Goal: Task Accomplishment & Management: Use online tool/utility

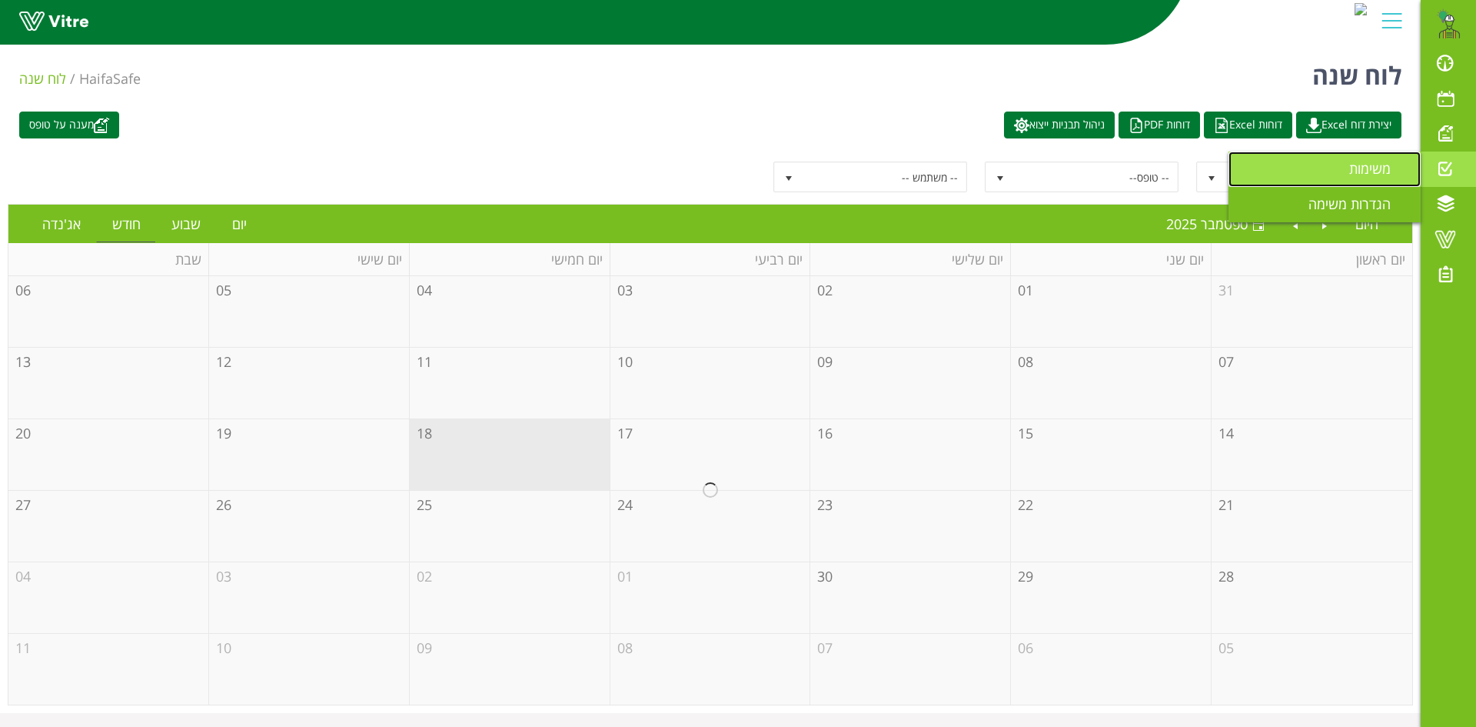
click at [1363, 173] on span "משימות" at bounding box center [1380, 168] width 60 height 18
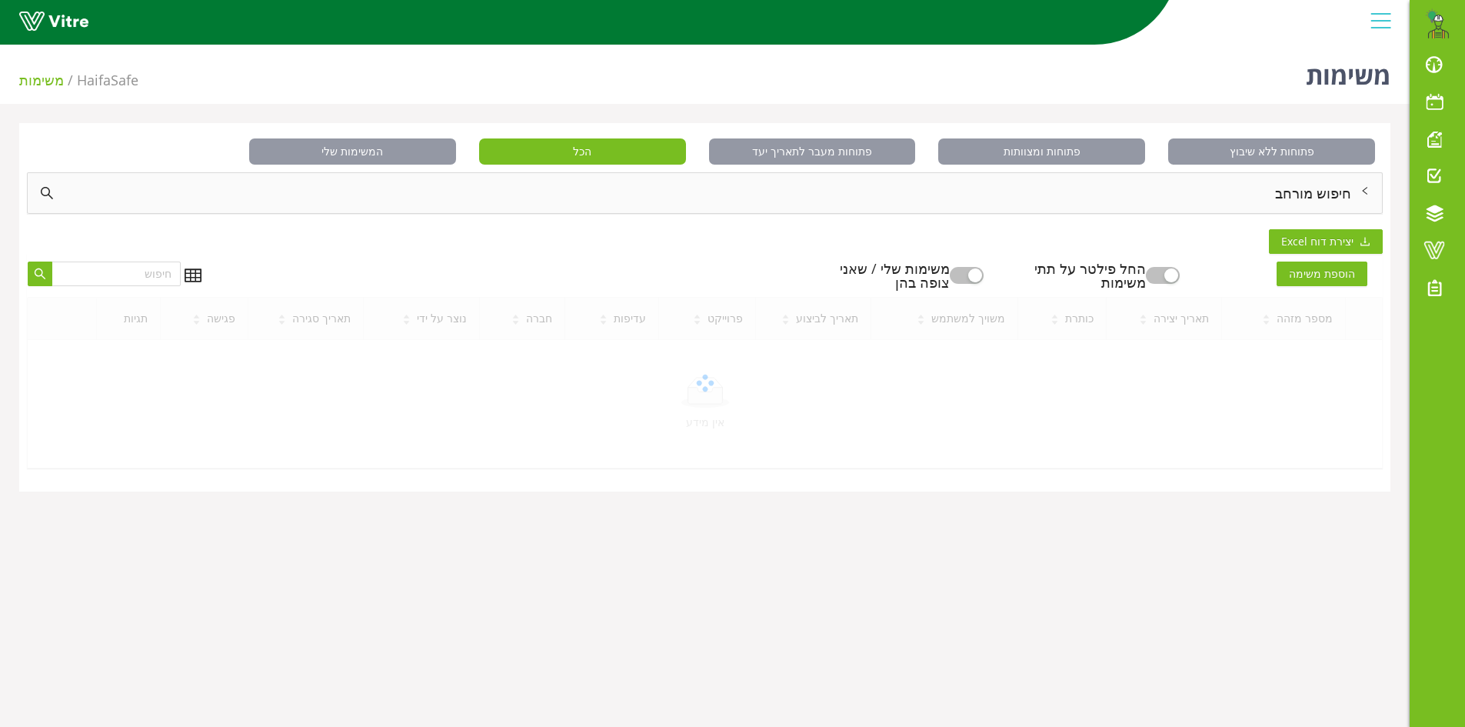
click at [1338, 189] on div "חיפוש מורחב" at bounding box center [705, 193] width 1354 height 40
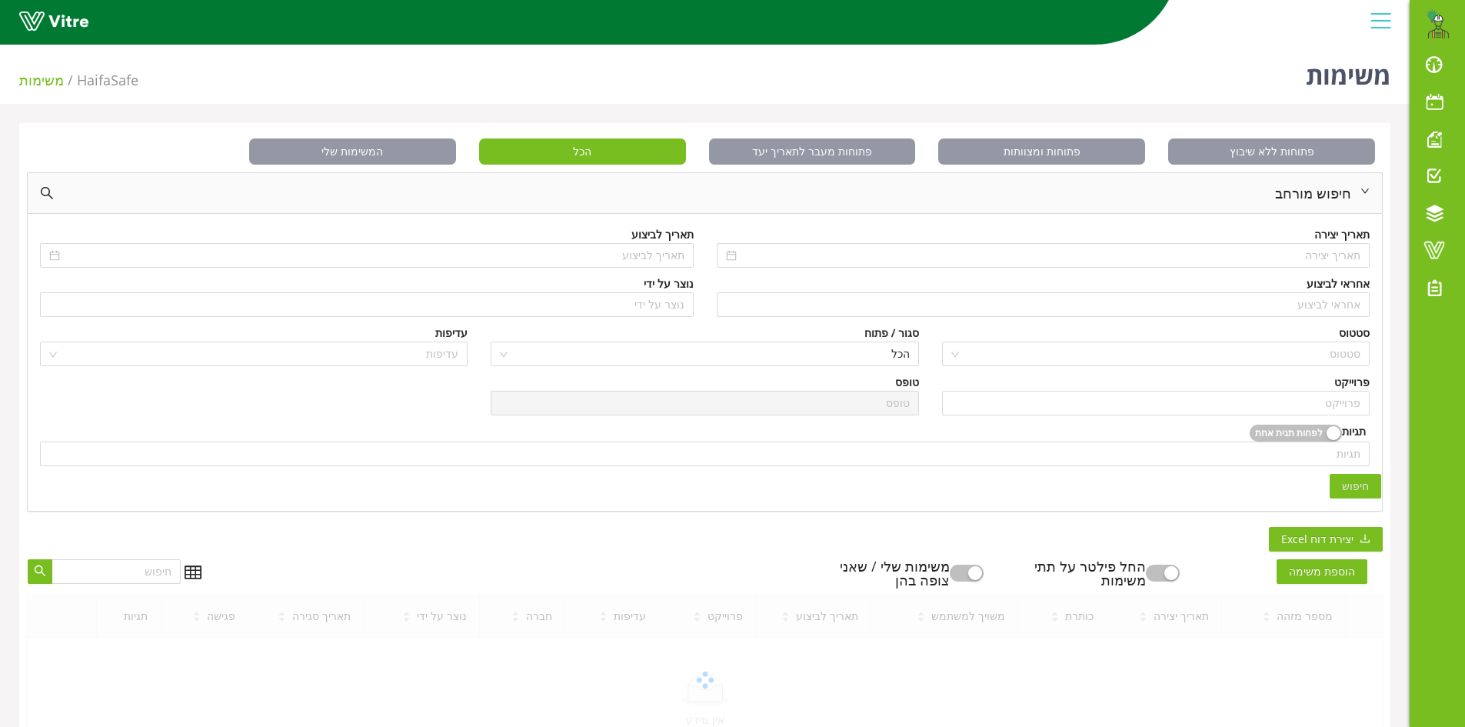
click at [1311, 291] on div "אחראי לביצוע" at bounding box center [1338, 283] width 63 height 17
click at [1307, 308] on input "search" at bounding box center [1043, 304] width 635 height 23
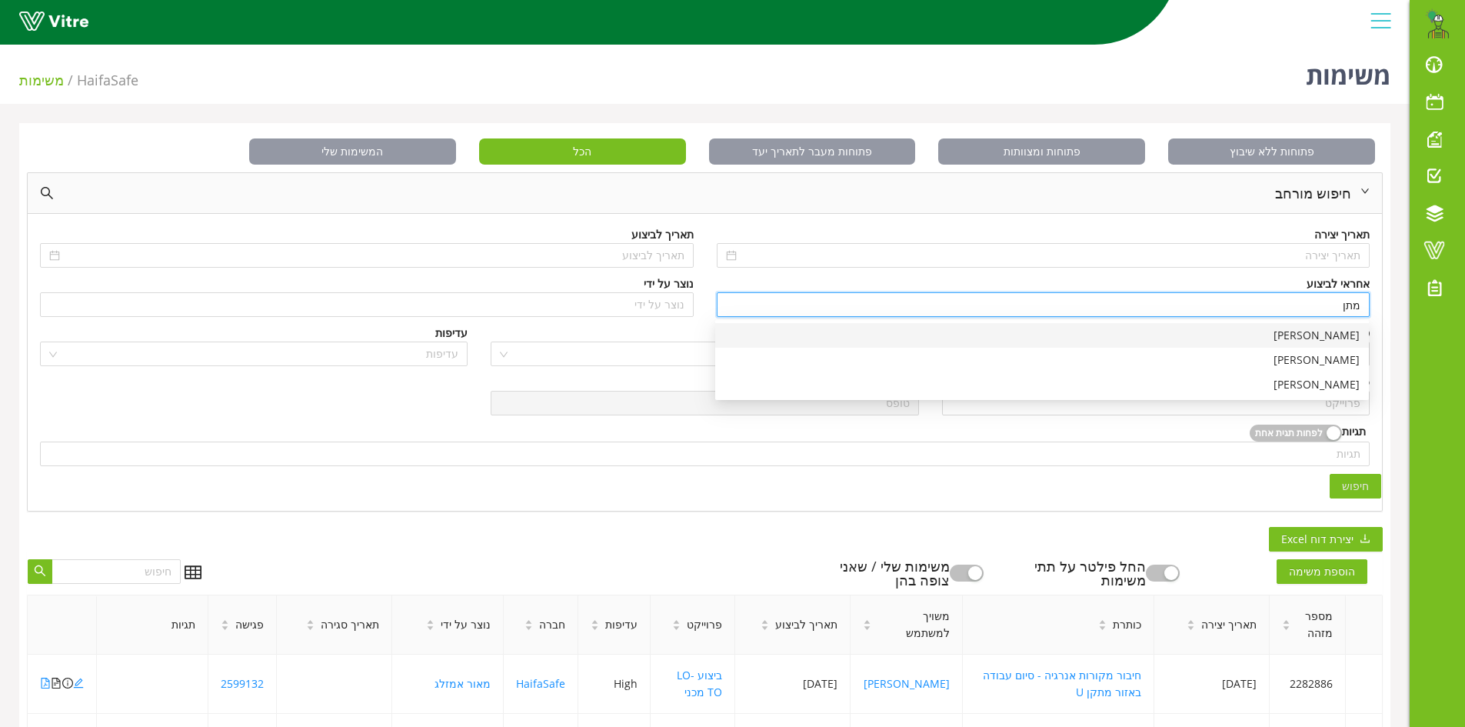
click at [1328, 333] on div "[PERSON_NAME]" at bounding box center [1041, 335] width 635 height 17
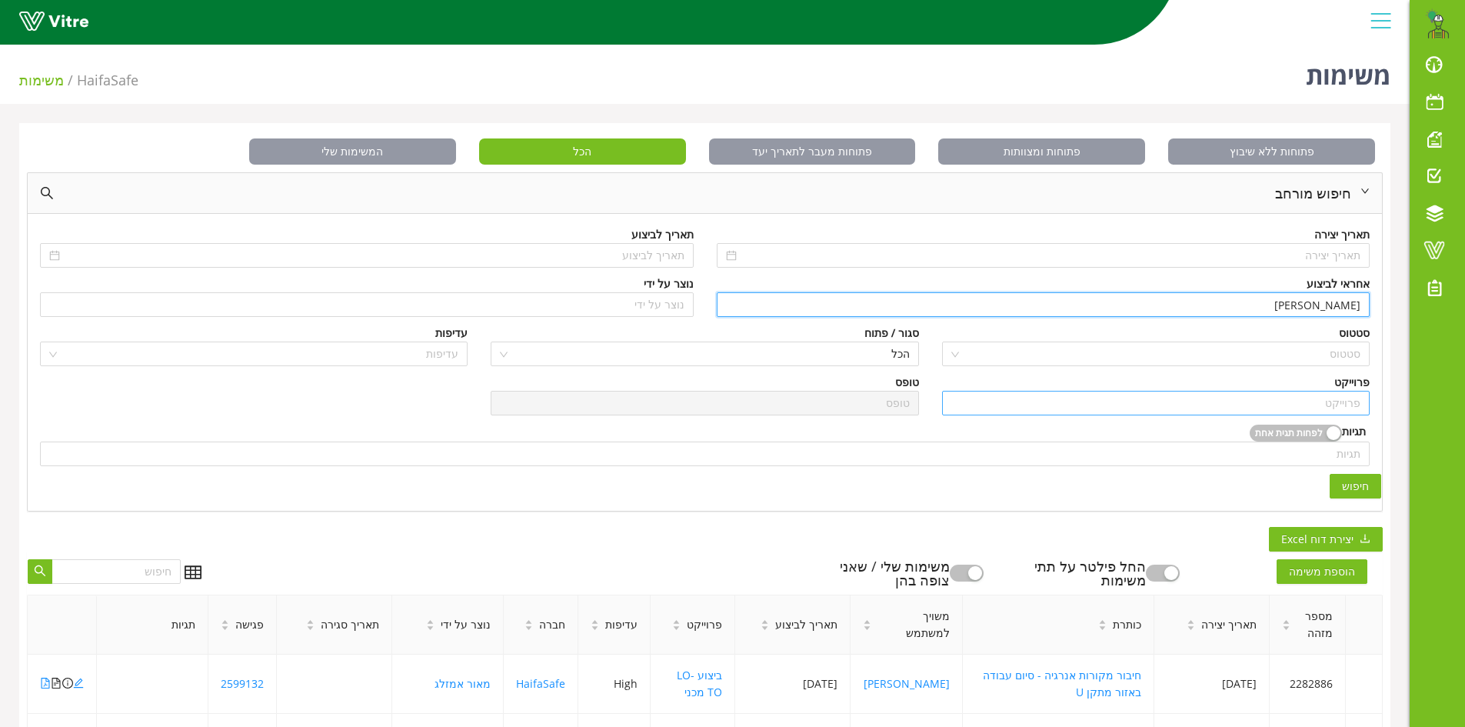
type input "[PERSON_NAME]"
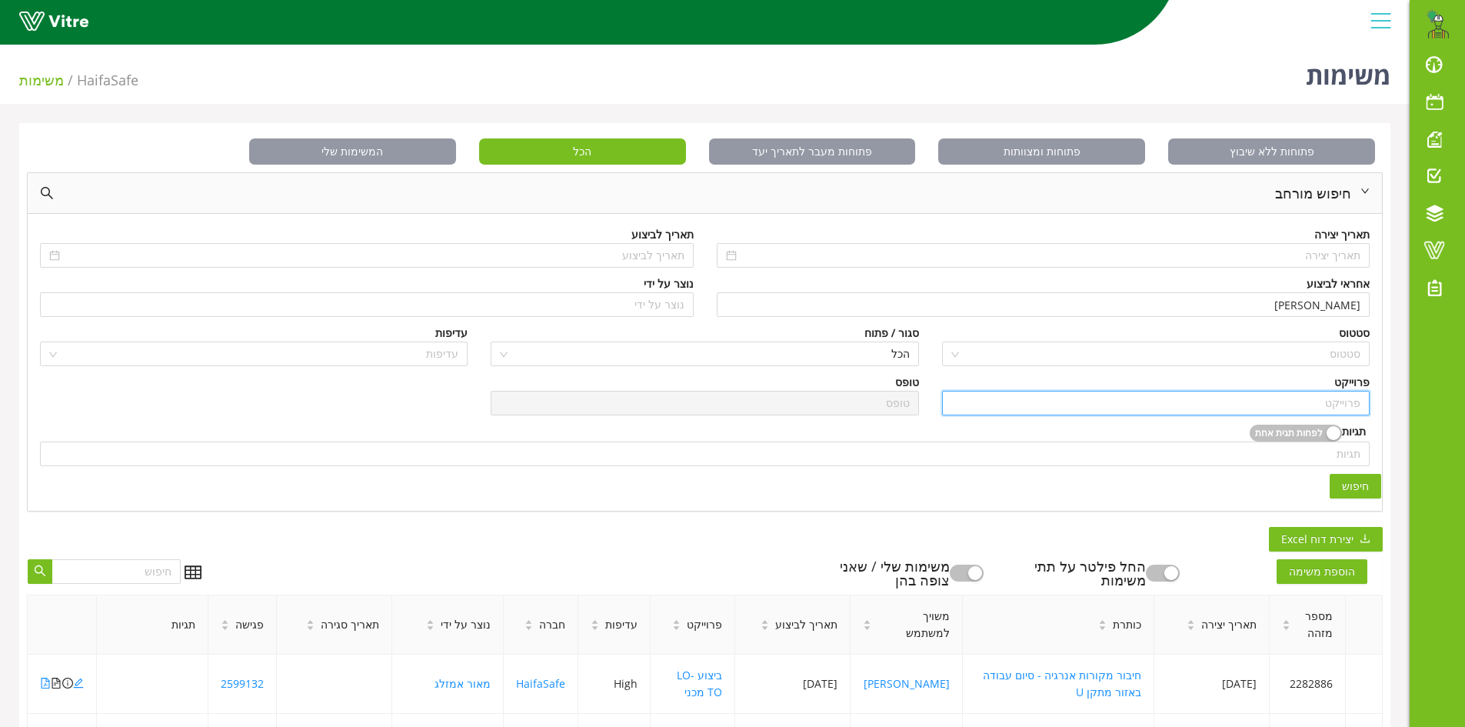
click at [1320, 395] on input "search" at bounding box center [1155, 402] width 409 height 23
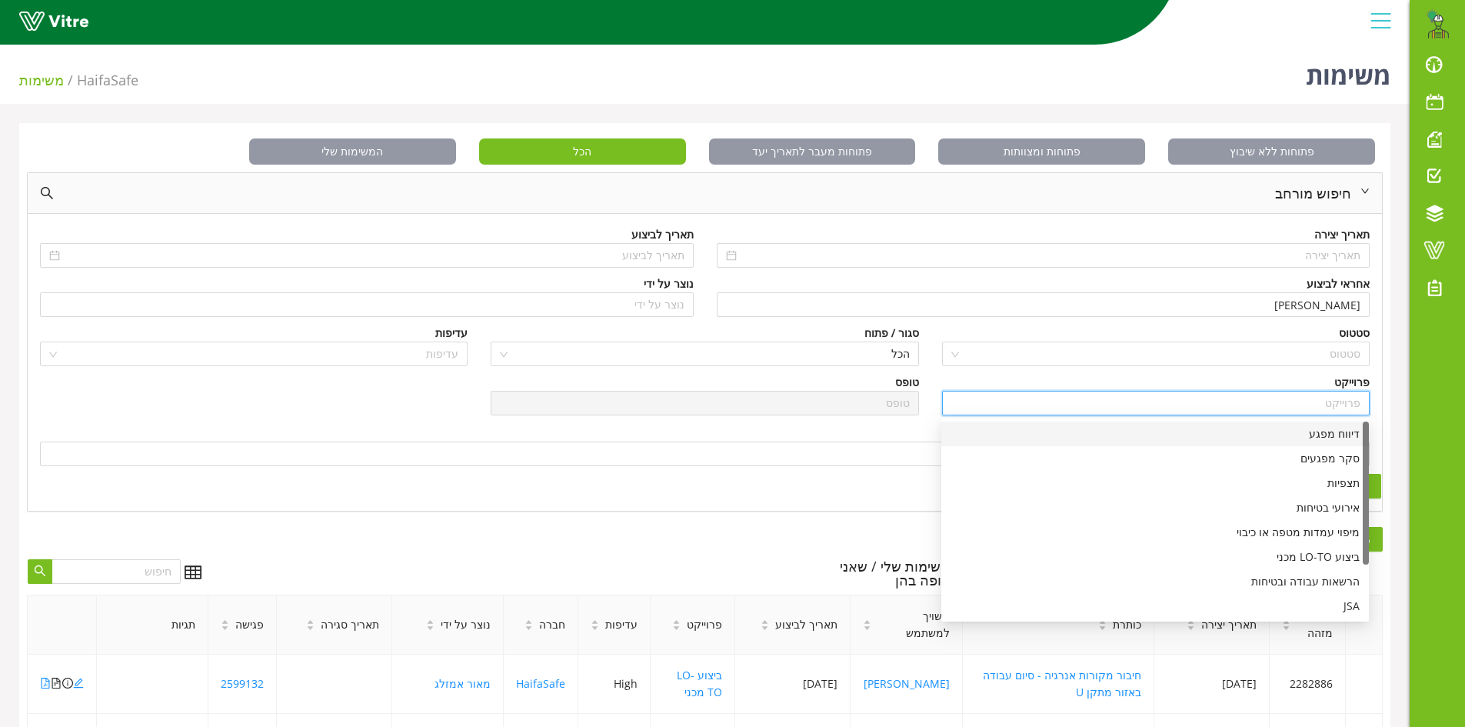
click at [1322, 430] on div "דיווח מפגע" at bounding box center [1154, 433] width 409 height 17
type input "דיווח מפגע"
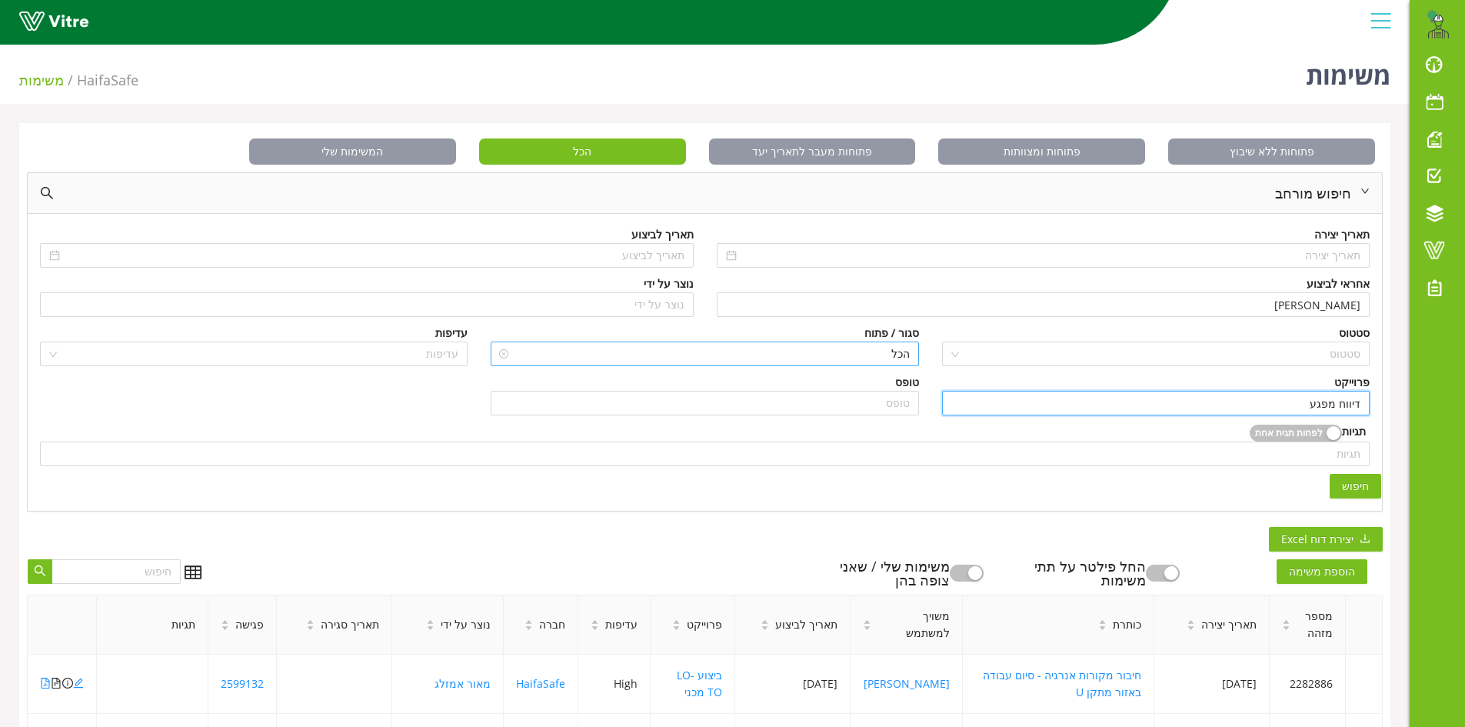
click at [890, 353] on span "הכל" at bounding box center [704, 353] width 409 height 23
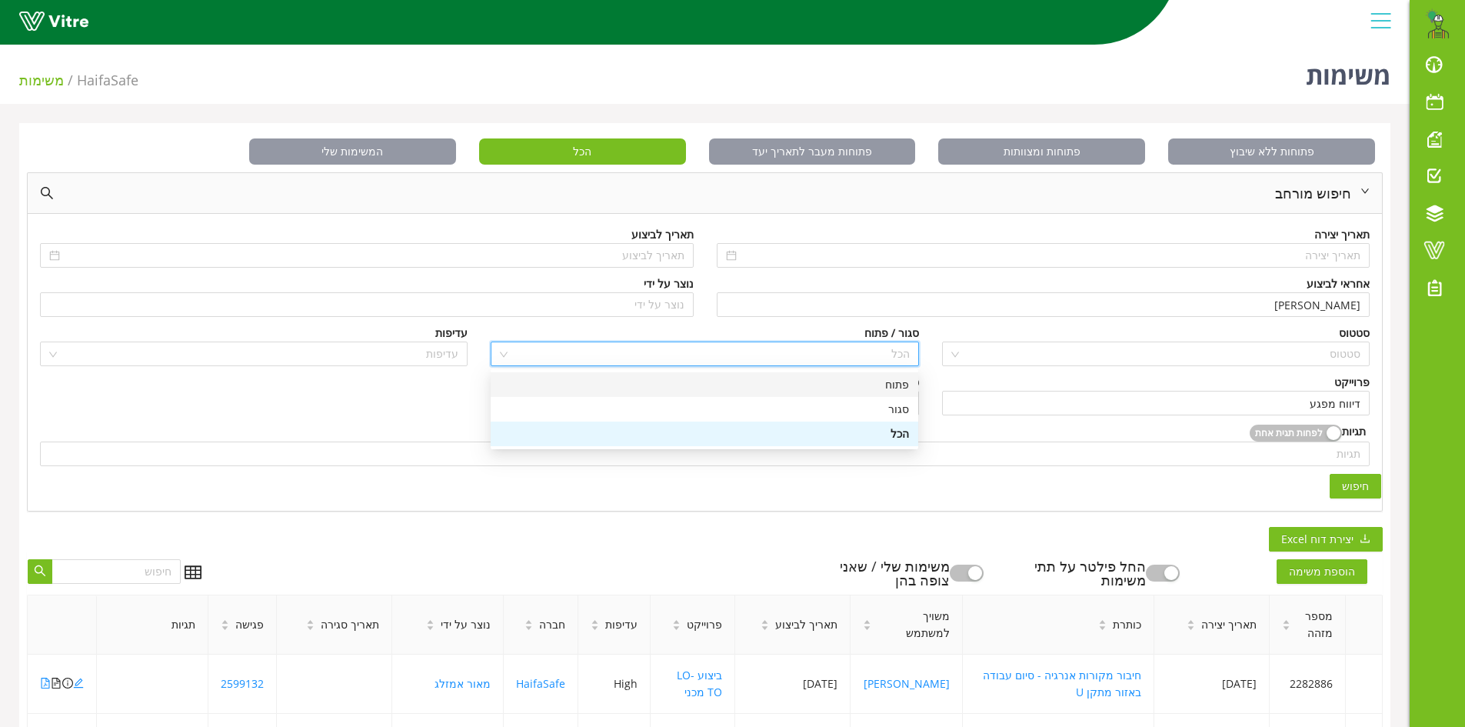
click at [900, 384] on div "פתוח" at bounding box center [704, 384] width 409 height 17
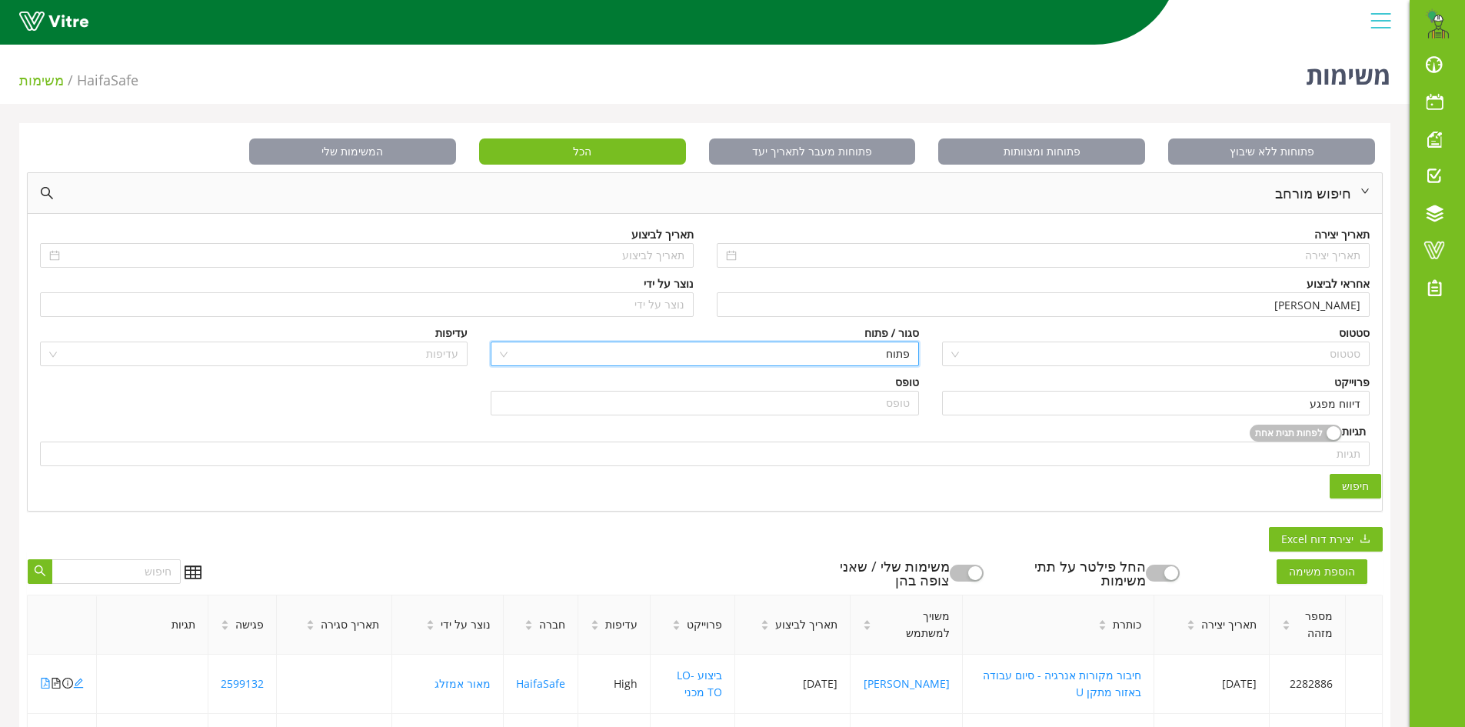
click at [1338, 484] on button "חיפוש" at bounding box center [1356, 486] width 52 height 25
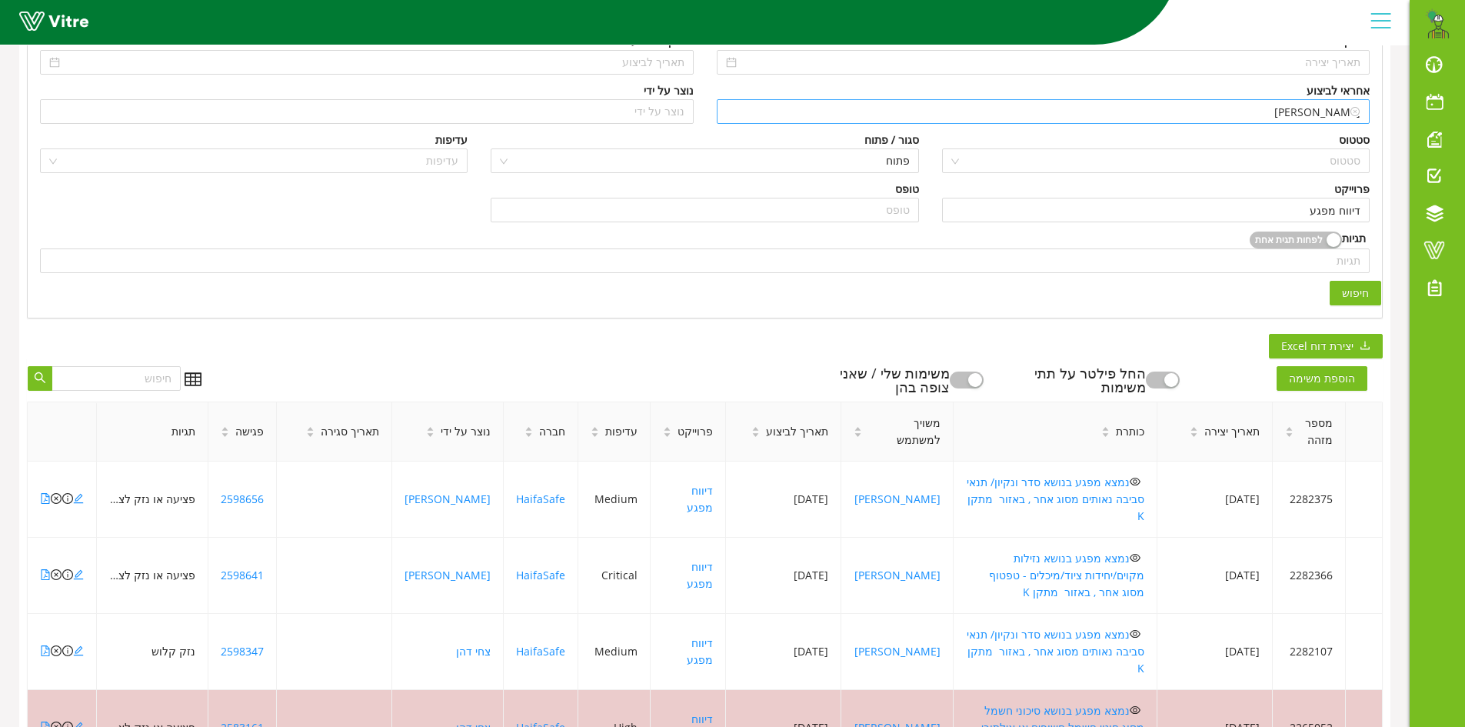
scroll to position [308, 0]
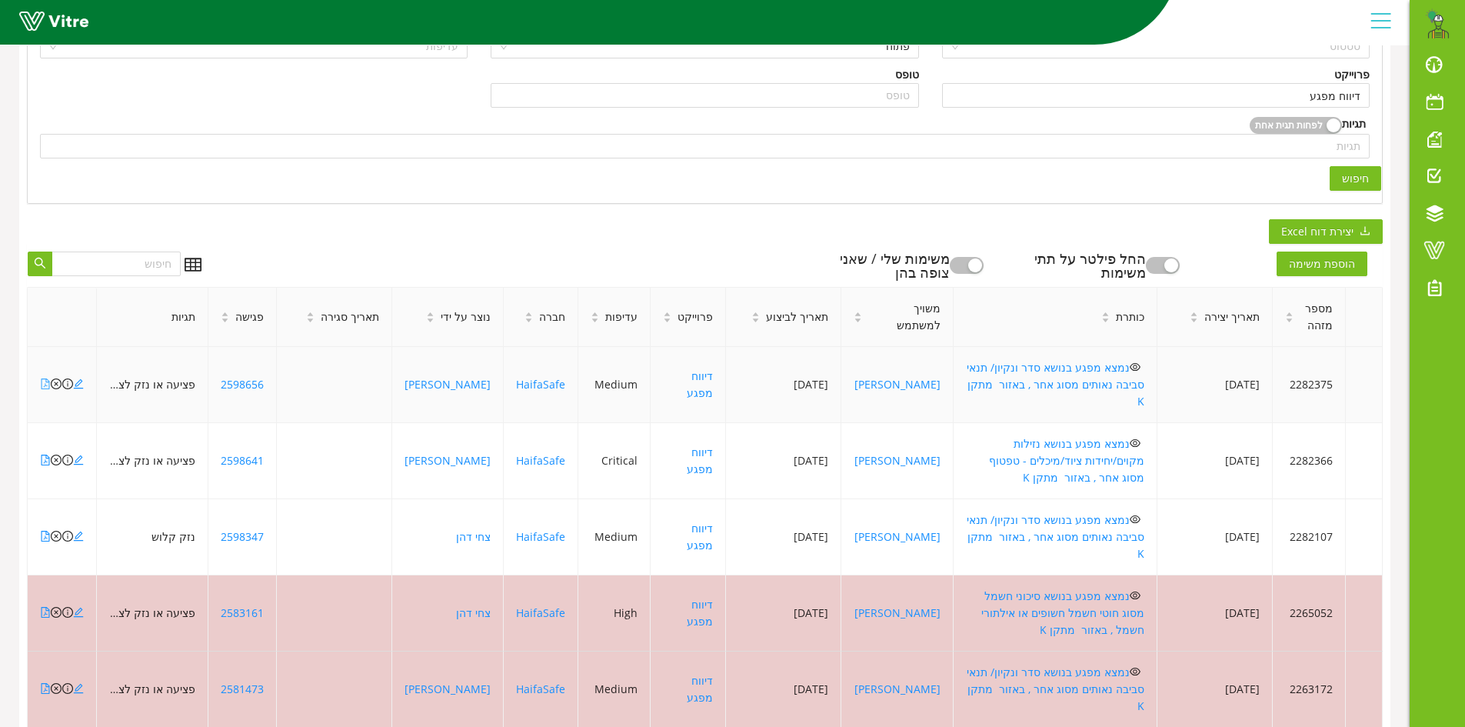
click at [45, 378] on icon "file-pdf" at bounding box center [45, 383] width 11 height 11
click at [45, 531] on icon "file-pdf" at bounding box center [45, 536] width 11 height 11
click at [57, 531] on icon "close-circle" at bounding box center [56, 536] width 11 height 11
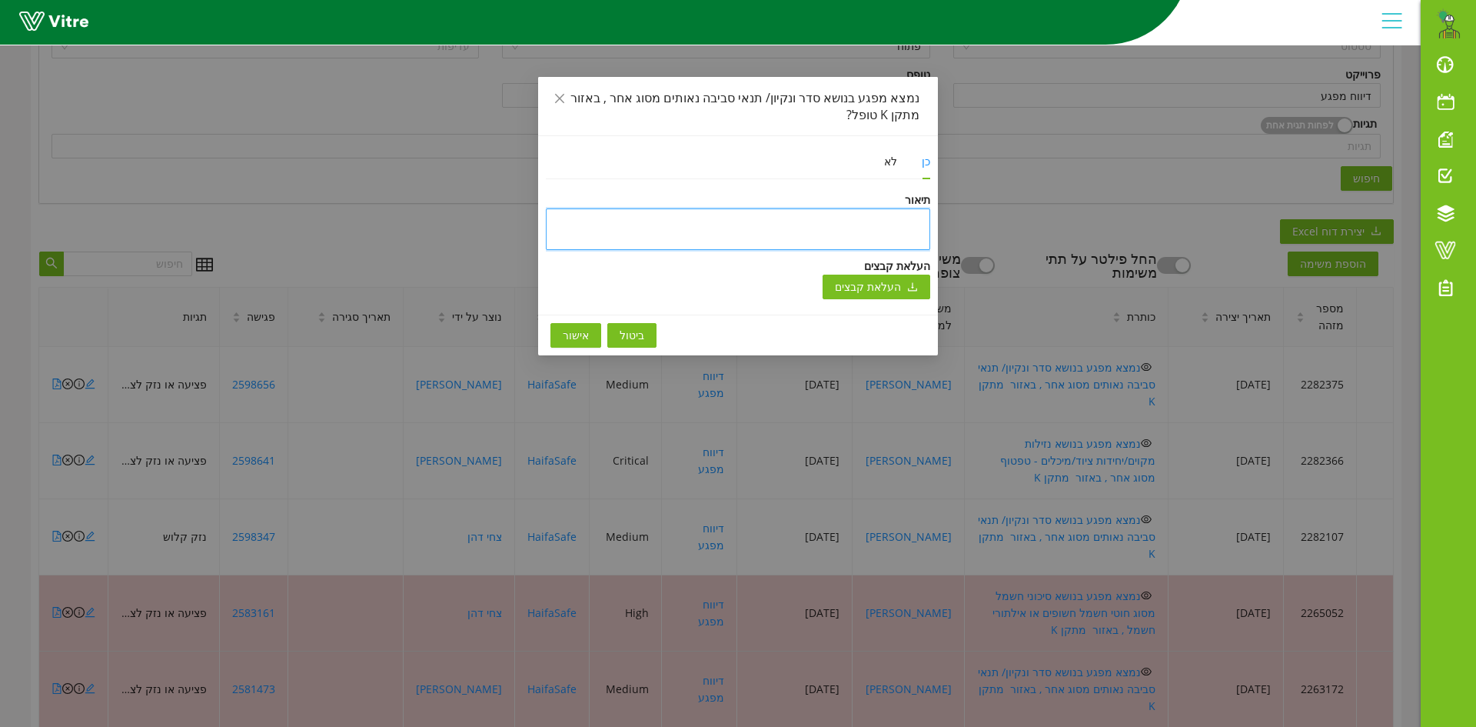
click at [852, 216] on textarea at bounding box center [738, 229] width 384 height 42
type textarea "ט"
type textarea "טו"
type textarea "טופ"
type textarea "טופל"
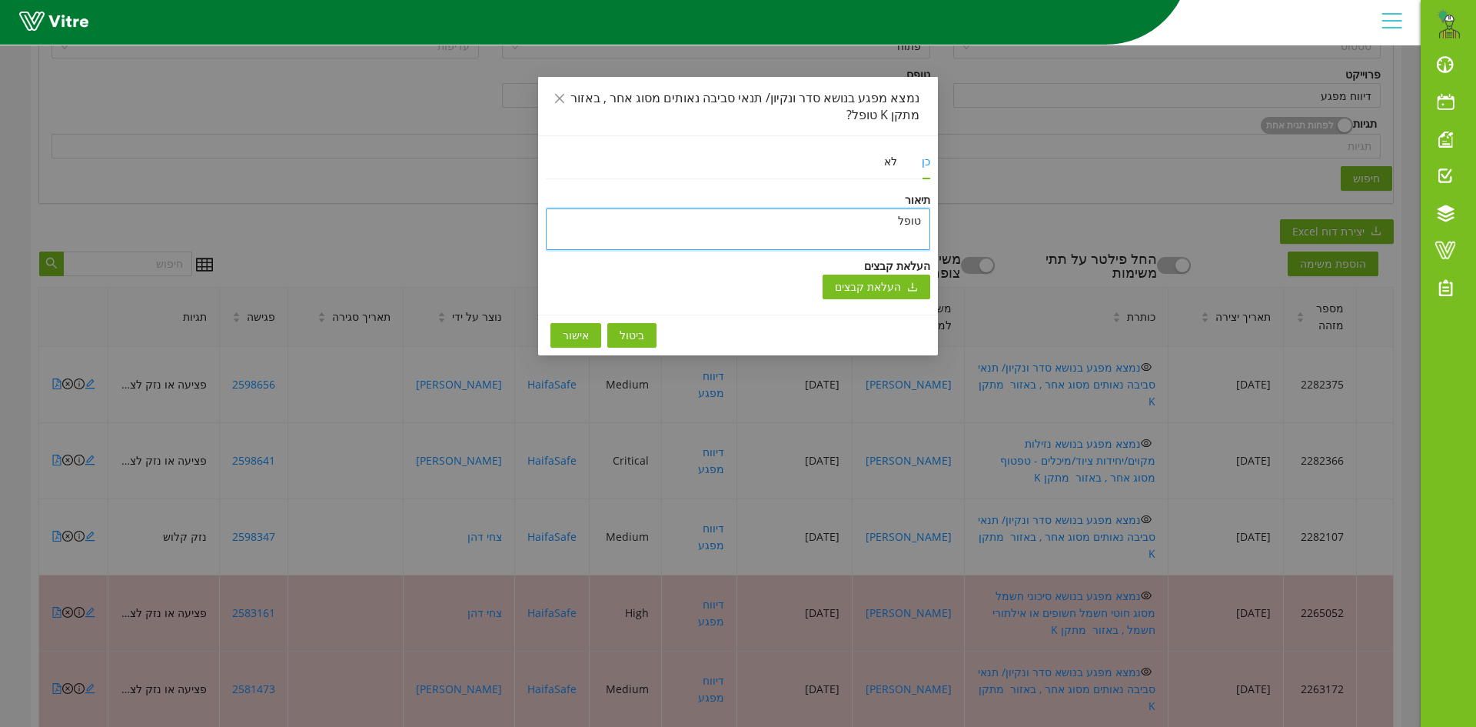
type textarea "טופל"
type textarea "טופל ו"
type textarea "טופל ונ"
type textarea "טופל וני"
type textarea "טופל וניס"
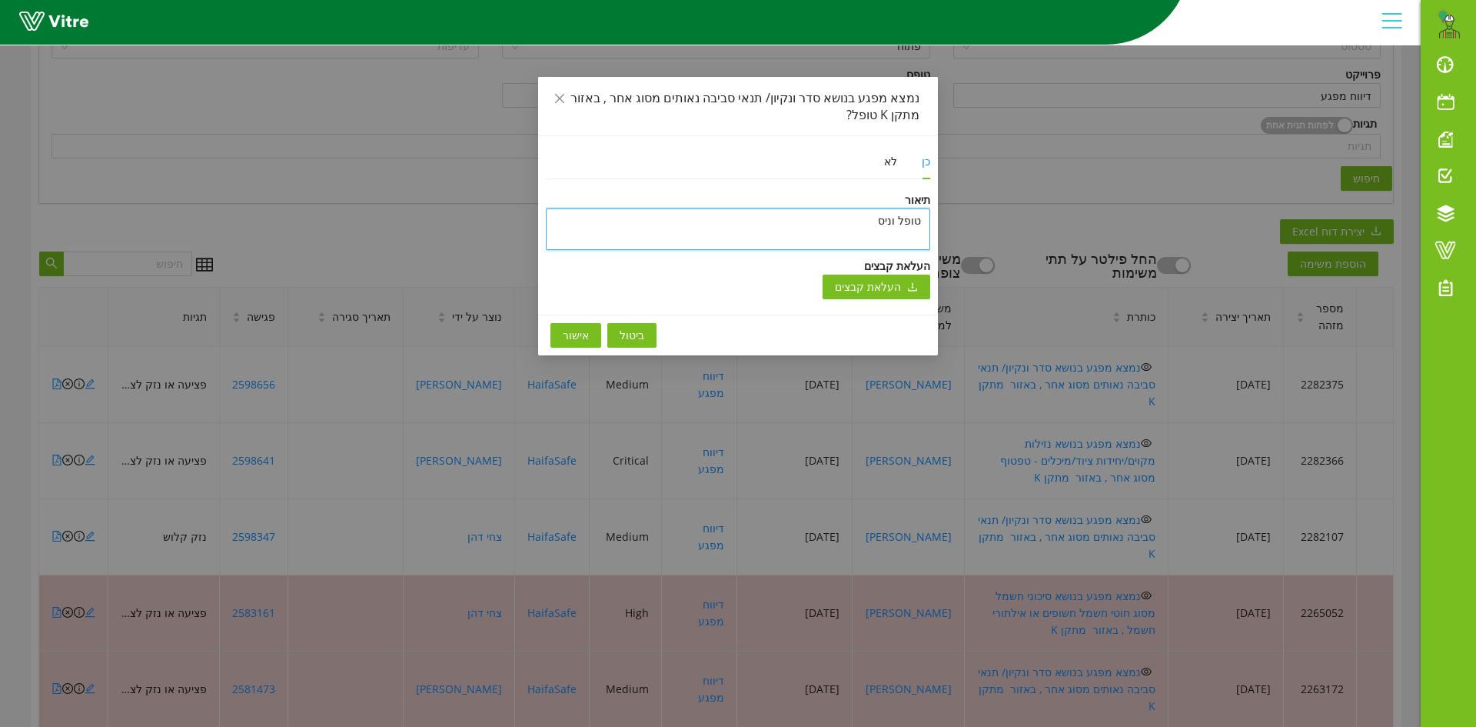
type textarea "טופל וניסג"
type textarea "טופל וניסגר"
type textarea "טופל וניסגר ב"
type textarea "טופל וניסגר בת"
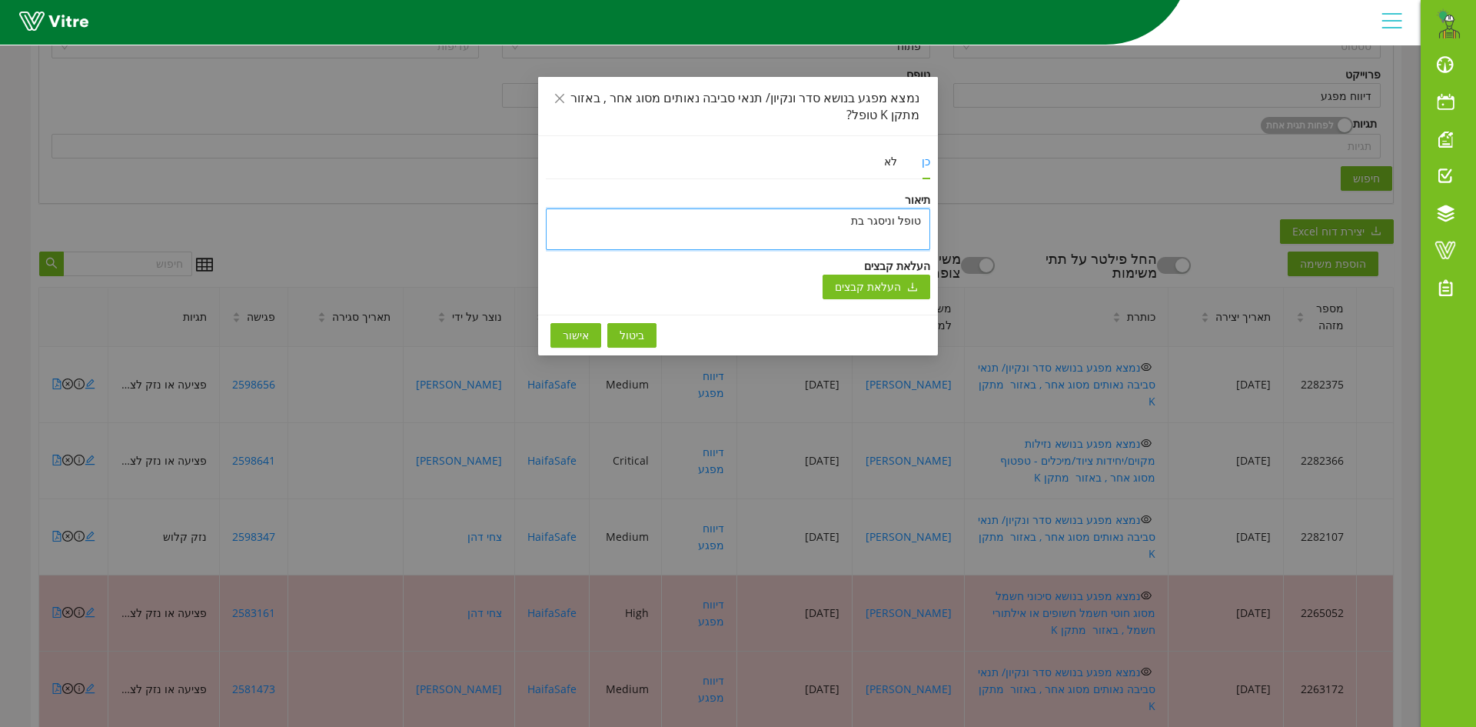
type textarea "[PERSON_NAME] וניסגר בתו"
type textarea "טופל וניסגר בתוכ"
type textarea "[PERSON_NAME] וניסגר בתוכנ"
type textarea "טופל וניסגר בתוכנה"
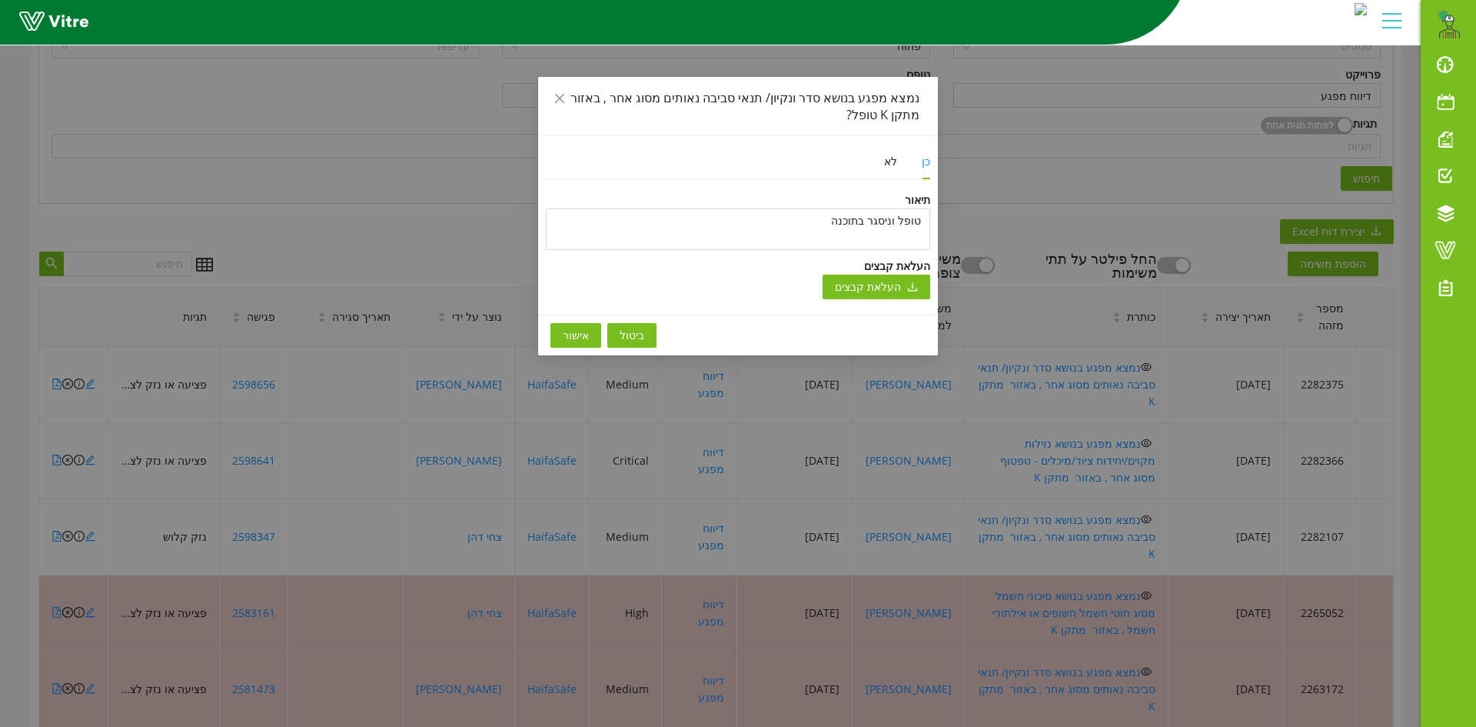
click at [581, 330] on span "אישור" at bounding box center [576, 335] width 26 height 17
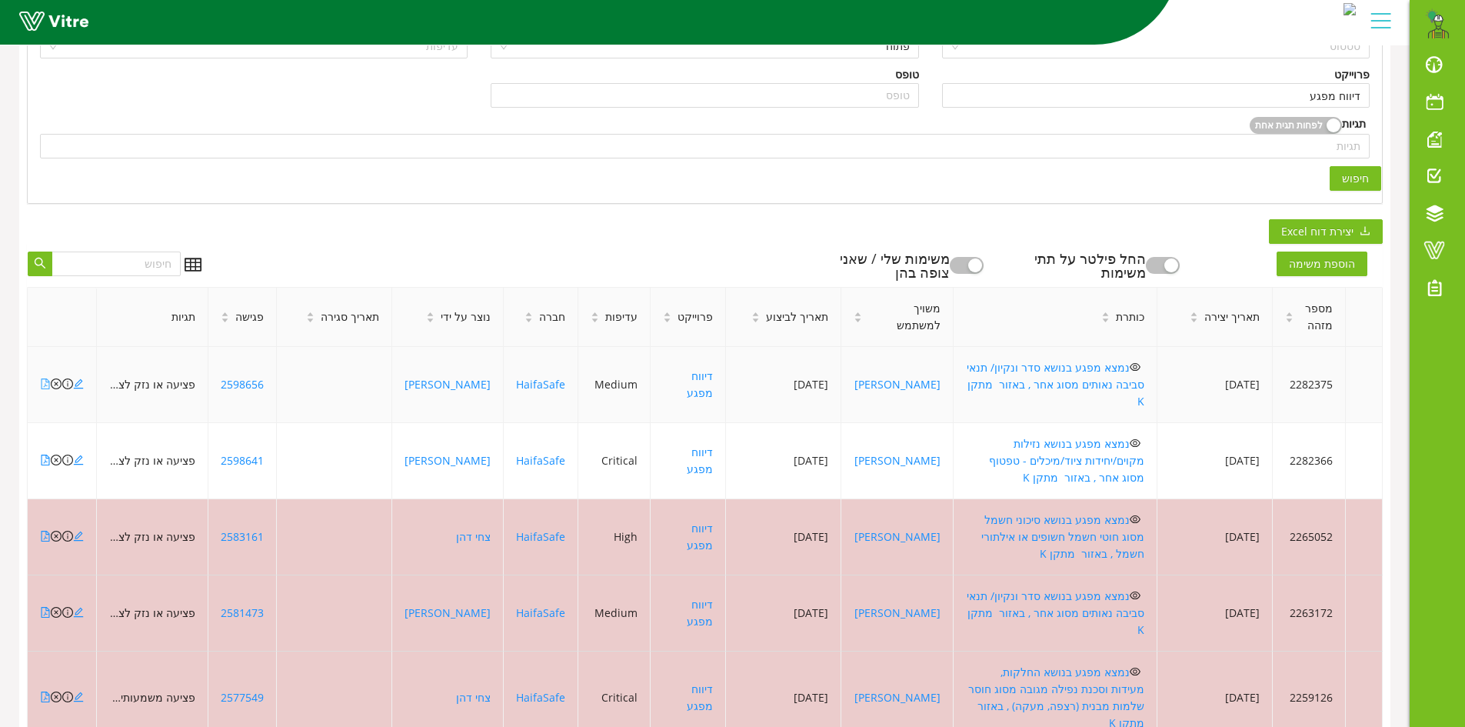
click at [45, 378] on icon "file-pdf" at bounding box center [45, 383] width 11 height 11
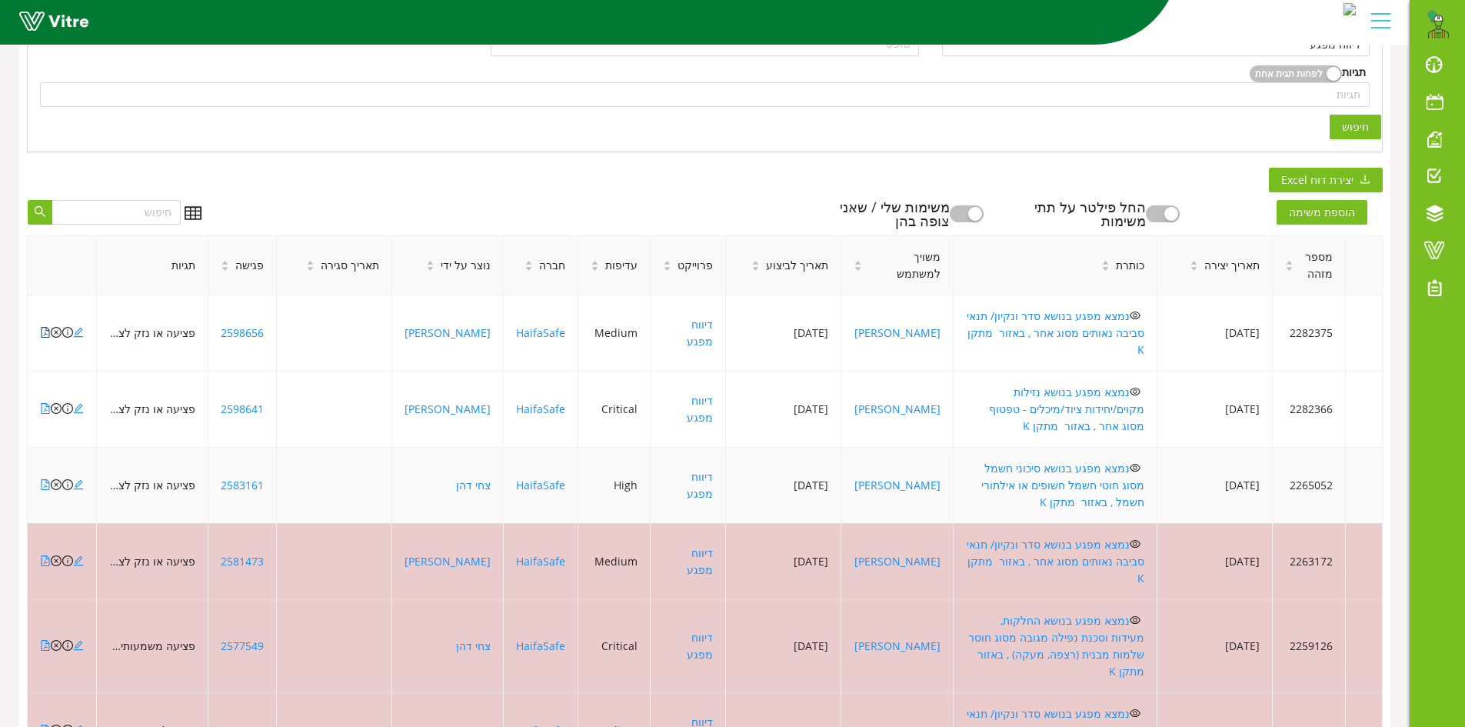
scroll to position [604, 0]
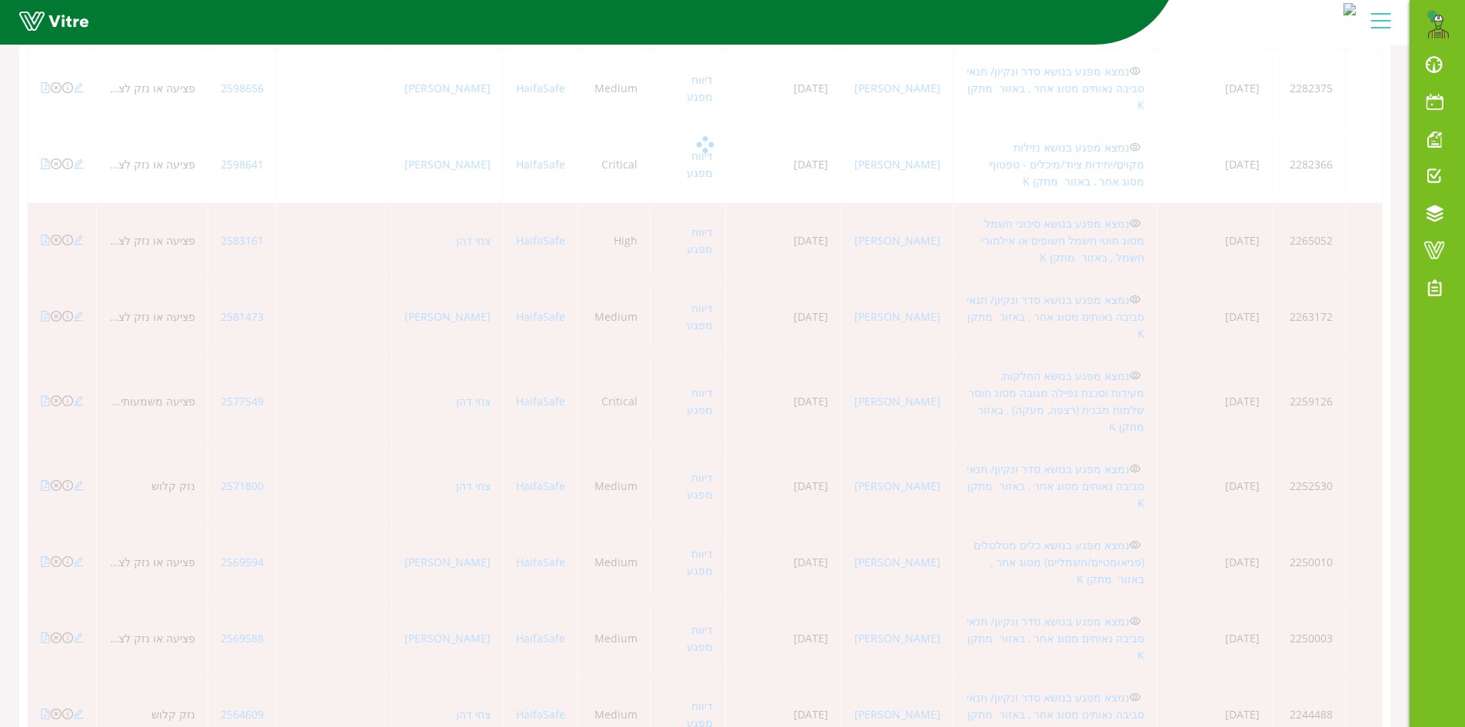
scroll to position [189, 0]
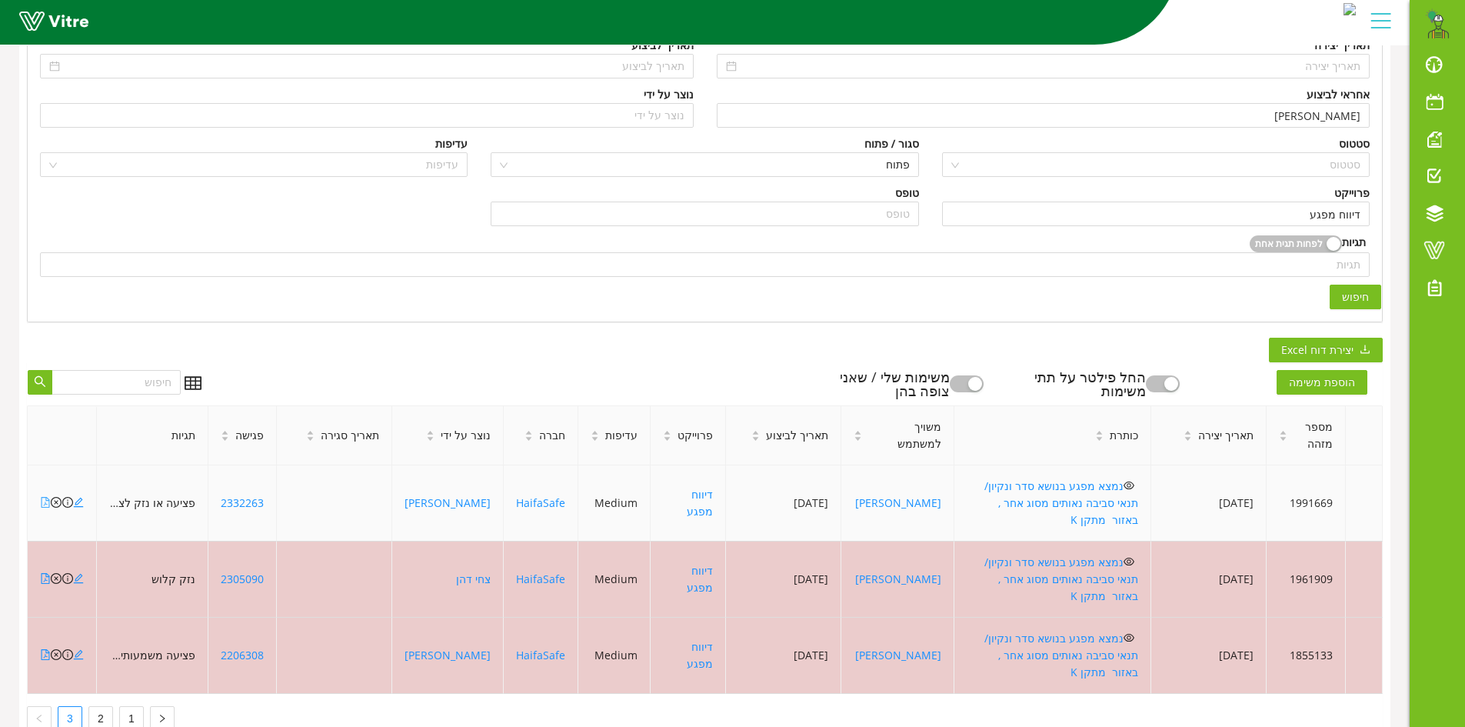
click at [42, 497] on icon "file-pdf" at bounding box center [46, 502] width 8 height 11
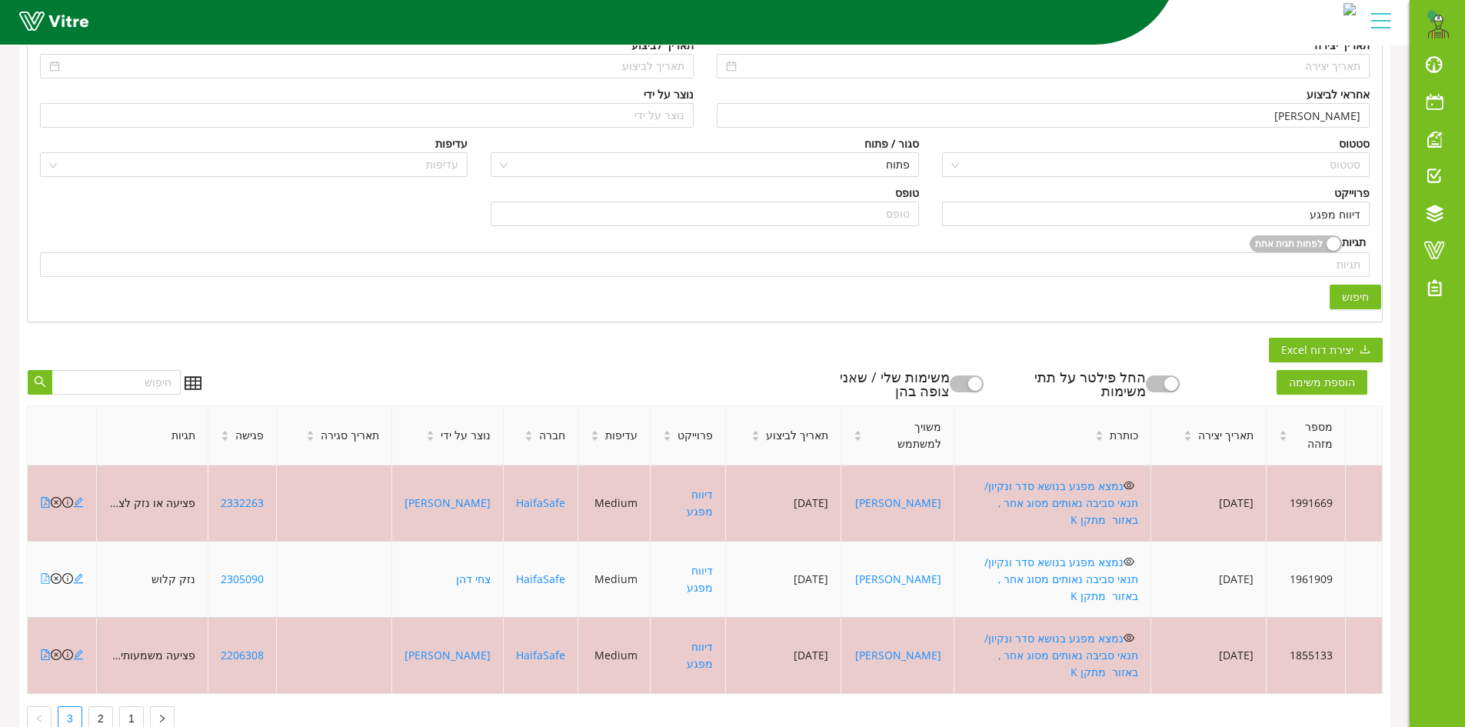
click at [42, 573] on icon "file-pdf" at bounding box center [46, 578] width 8 height 11
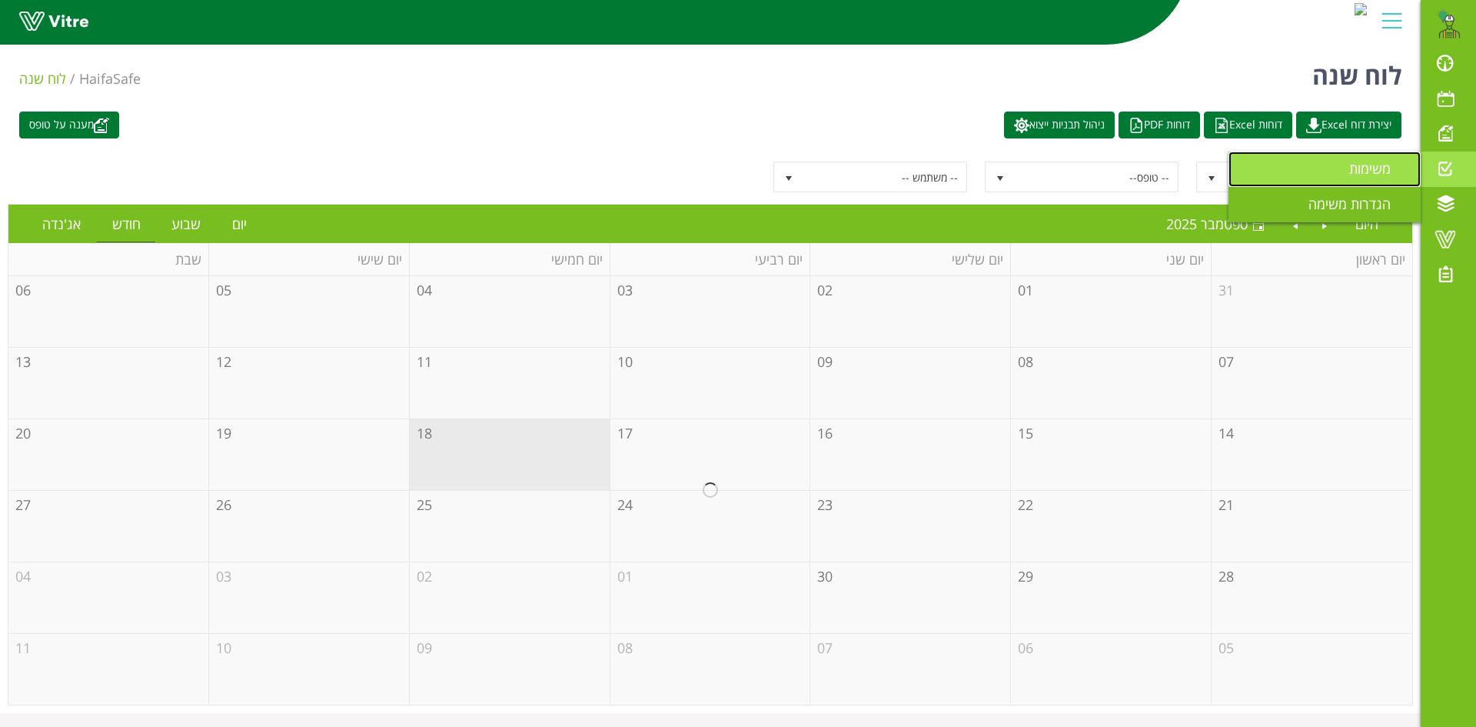
click at [1361, 168] on span "משימות" at bounding box center [1380, 168] width 60 height 18
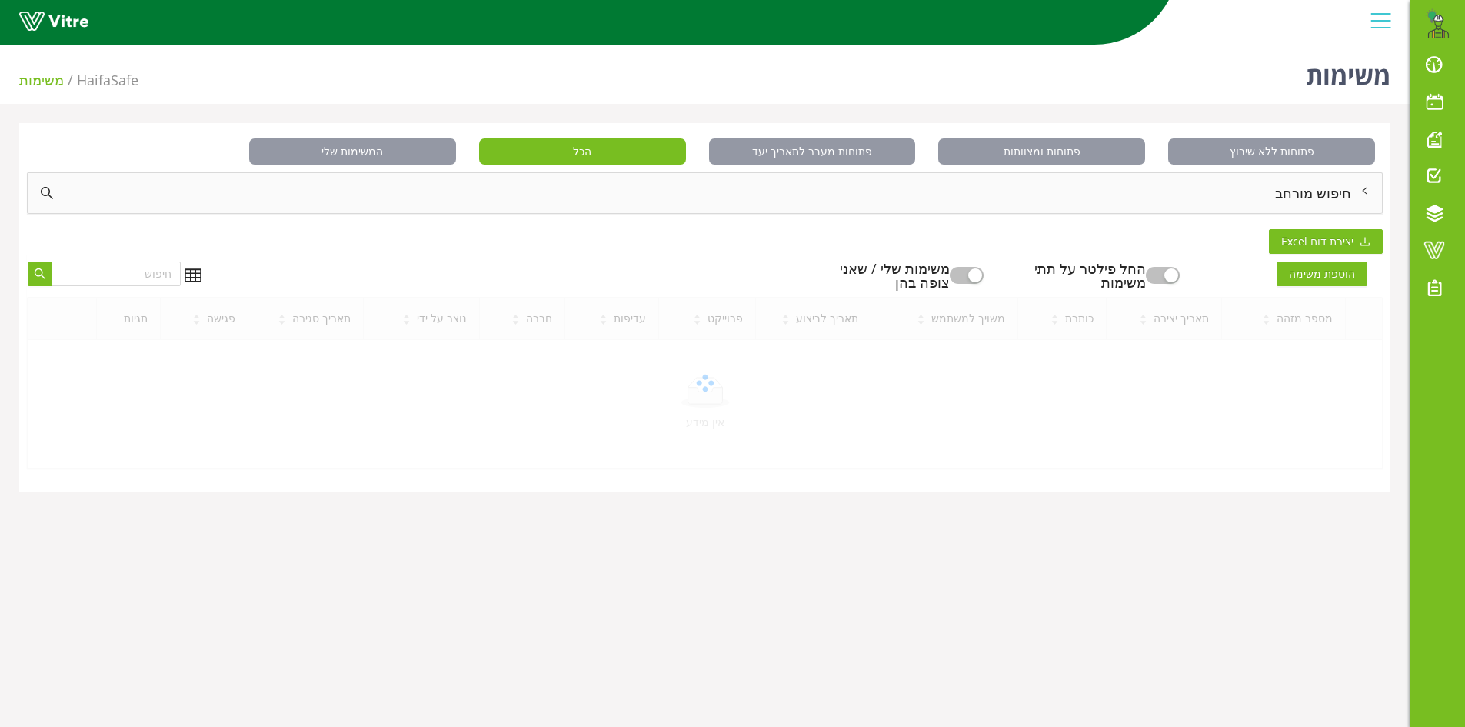
click at [1321, 196] on div "חיפוש מורחב" at bounding box center [705, 193] width 1354 height 40
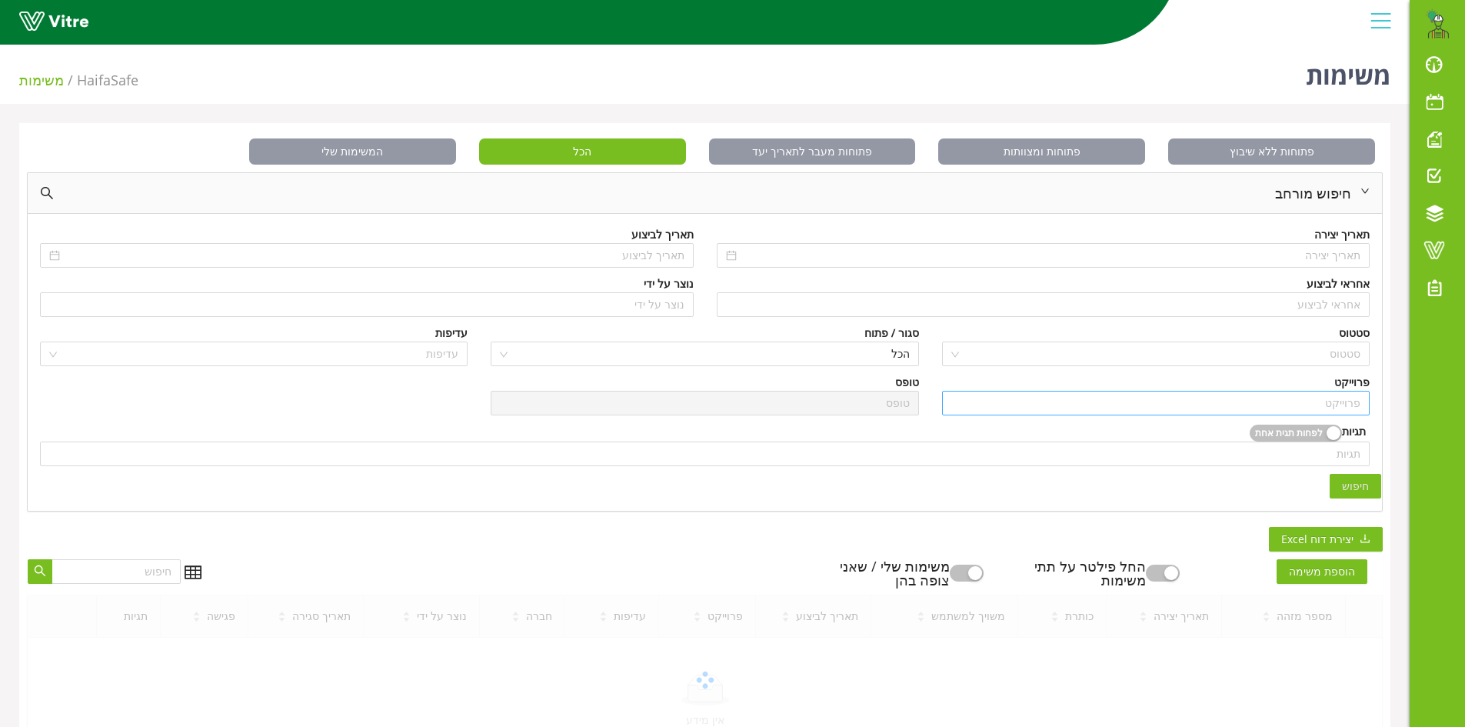
click at [1310, 398] on input "search" at bounding box center [1155, 402] width 409 height 23
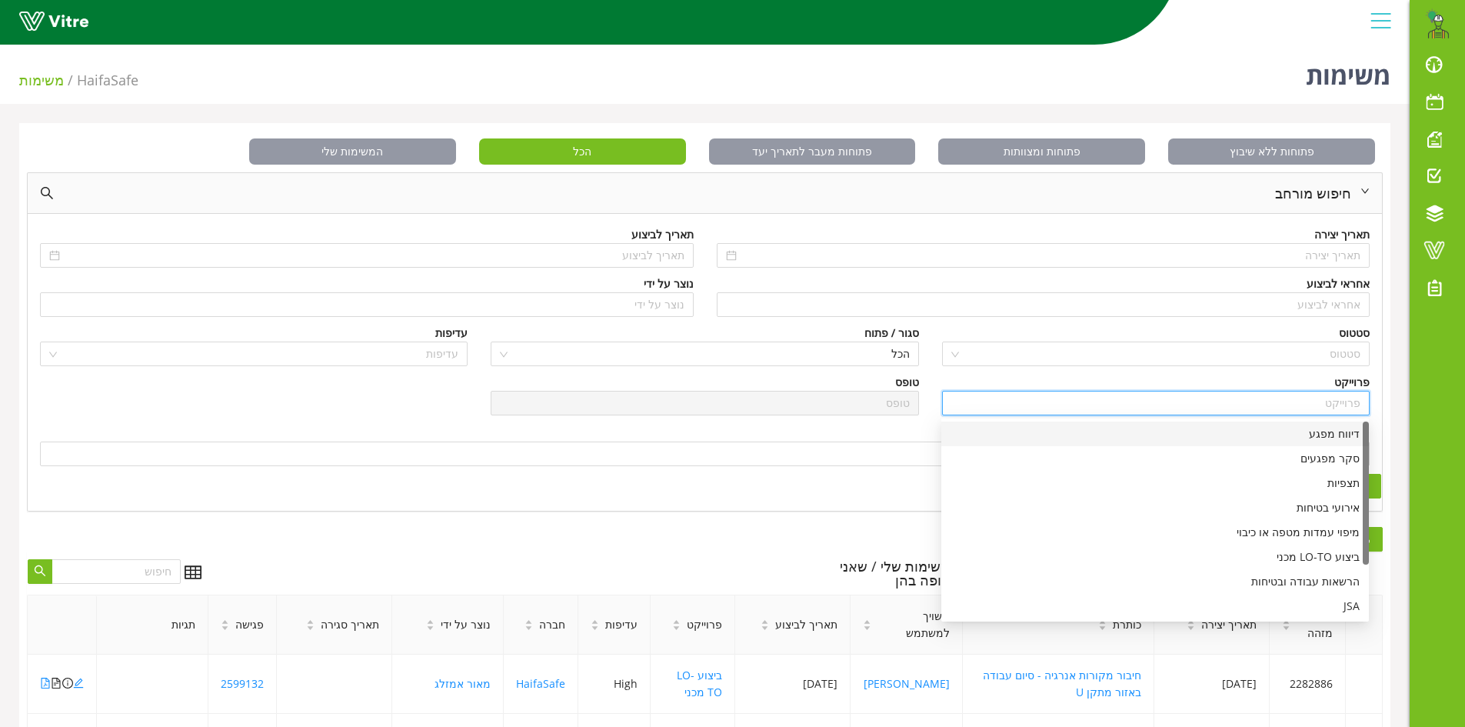
click at [1328, 437] on div "דיווח מפגע" at bounding box center [1154, 433] width 409 height 17
type input "דיווח מפגע"
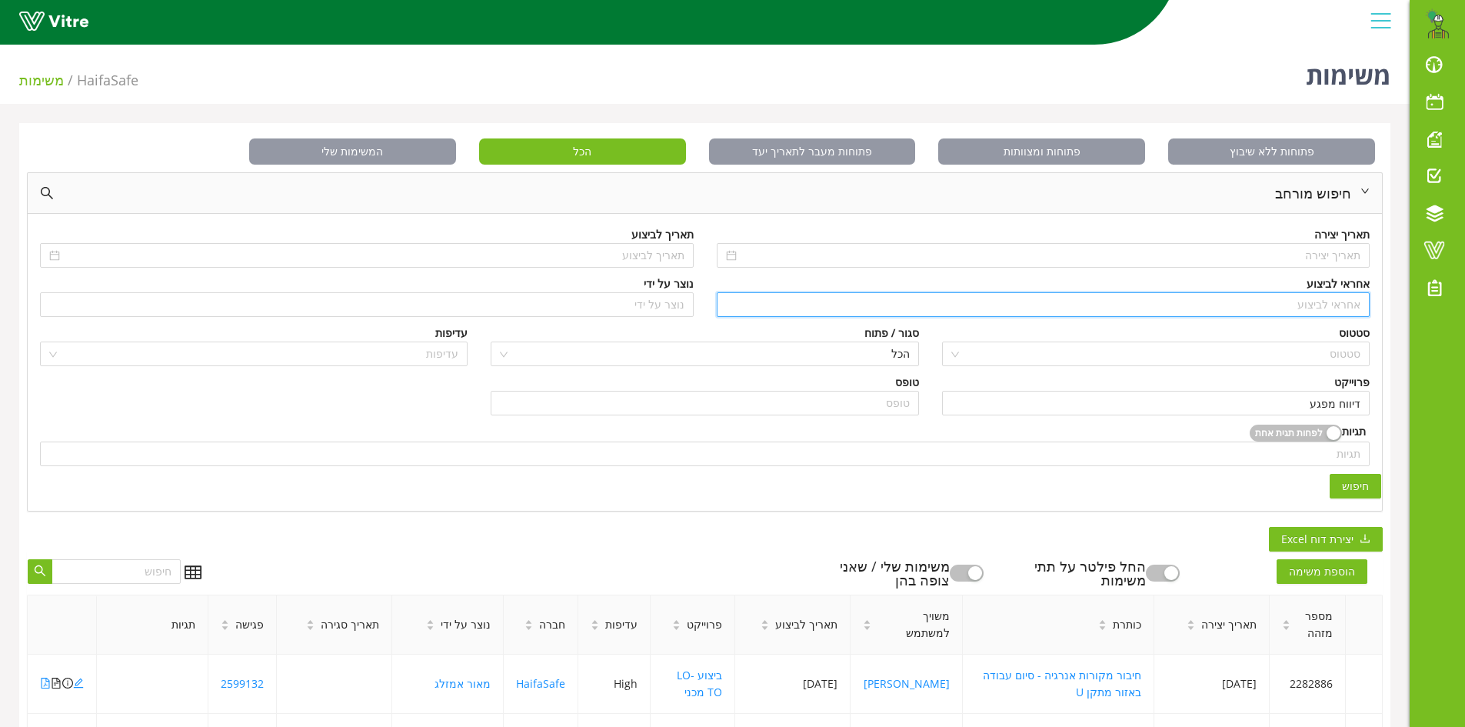
click at [1343, 310] on input "search" at bounding box center [1043, 304] width 635 height 23
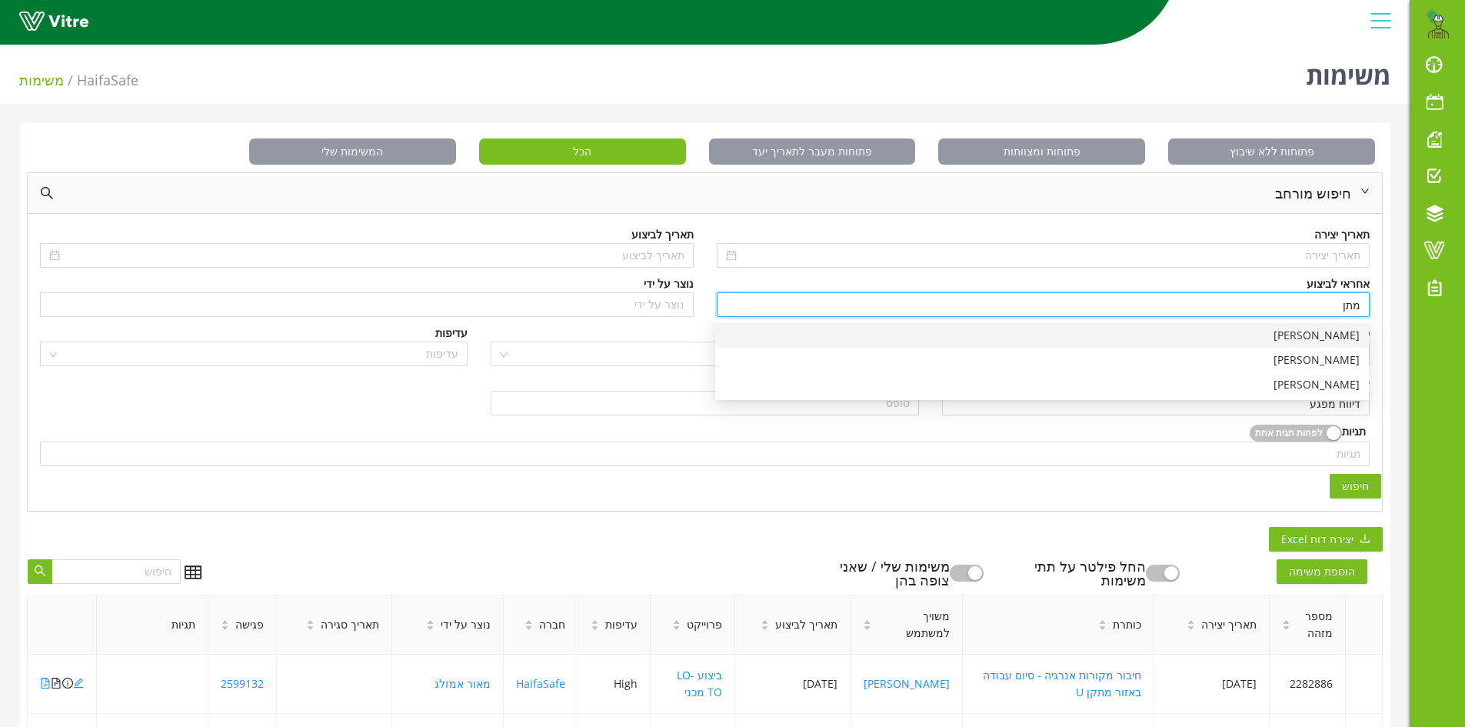
click at [1335, 332] on div "[PERSON_NAME]" at bounding box center [1041, 335] width 635 height 17
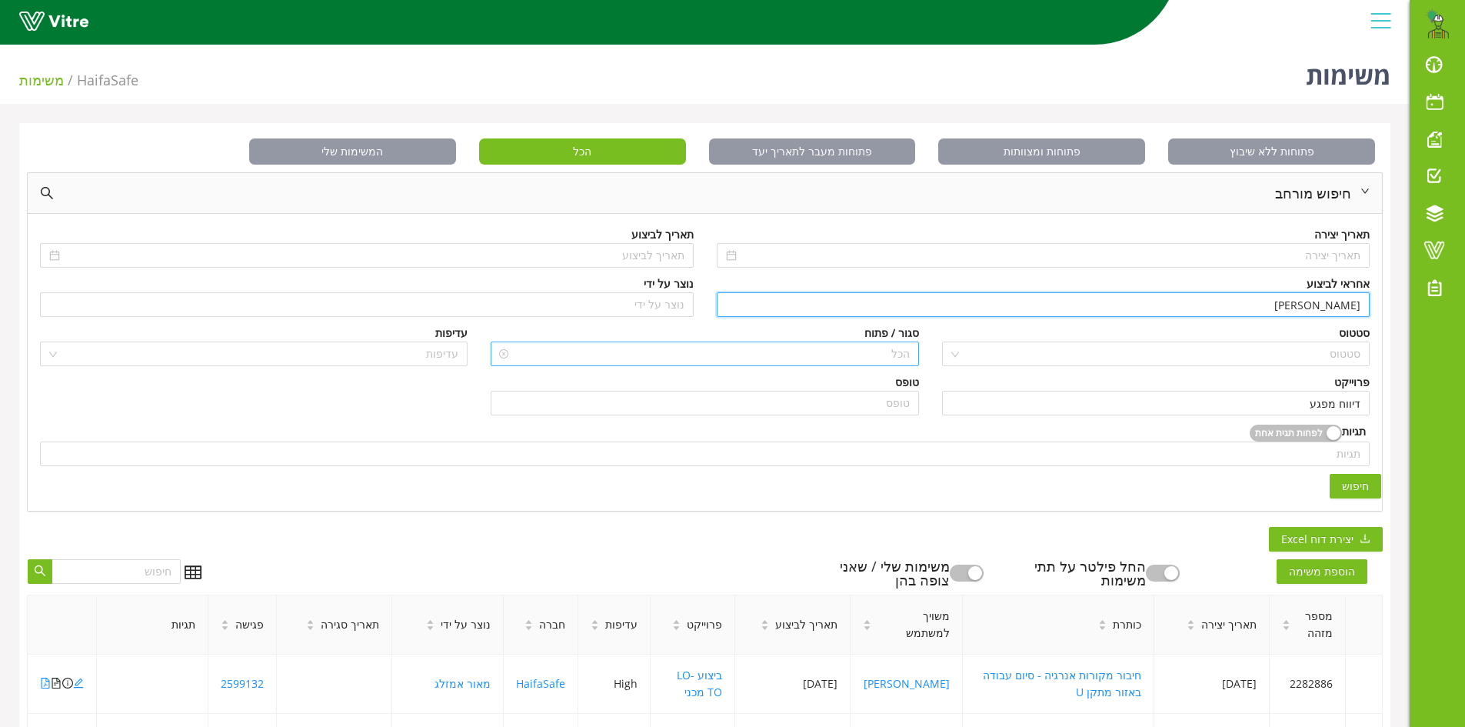
click at [845, 349] on span "הכל" at bounding box center [704, 353] width 409 height 23
type input "[PERSON_NAME]"
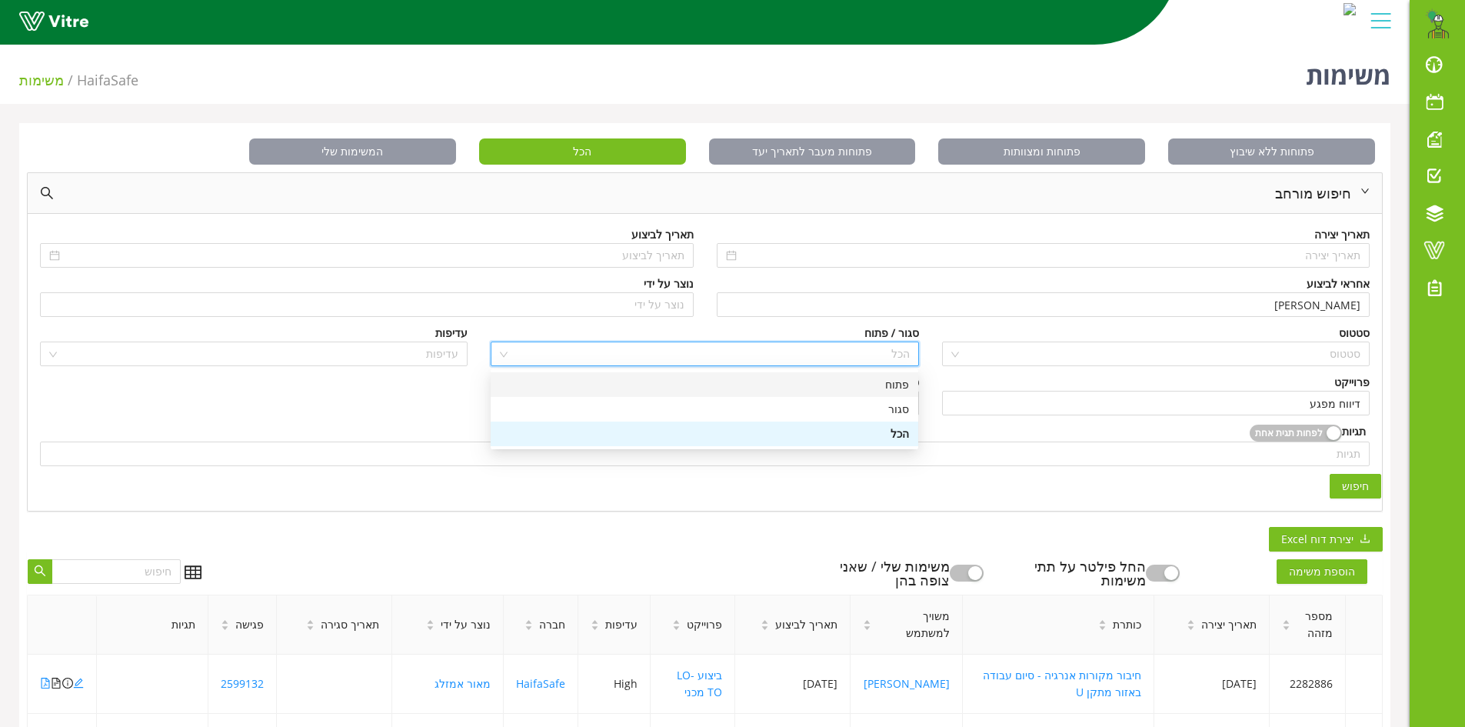
click at [898, 388] on div "פתוח" at bounding box center [704, 384] width 409 height 17
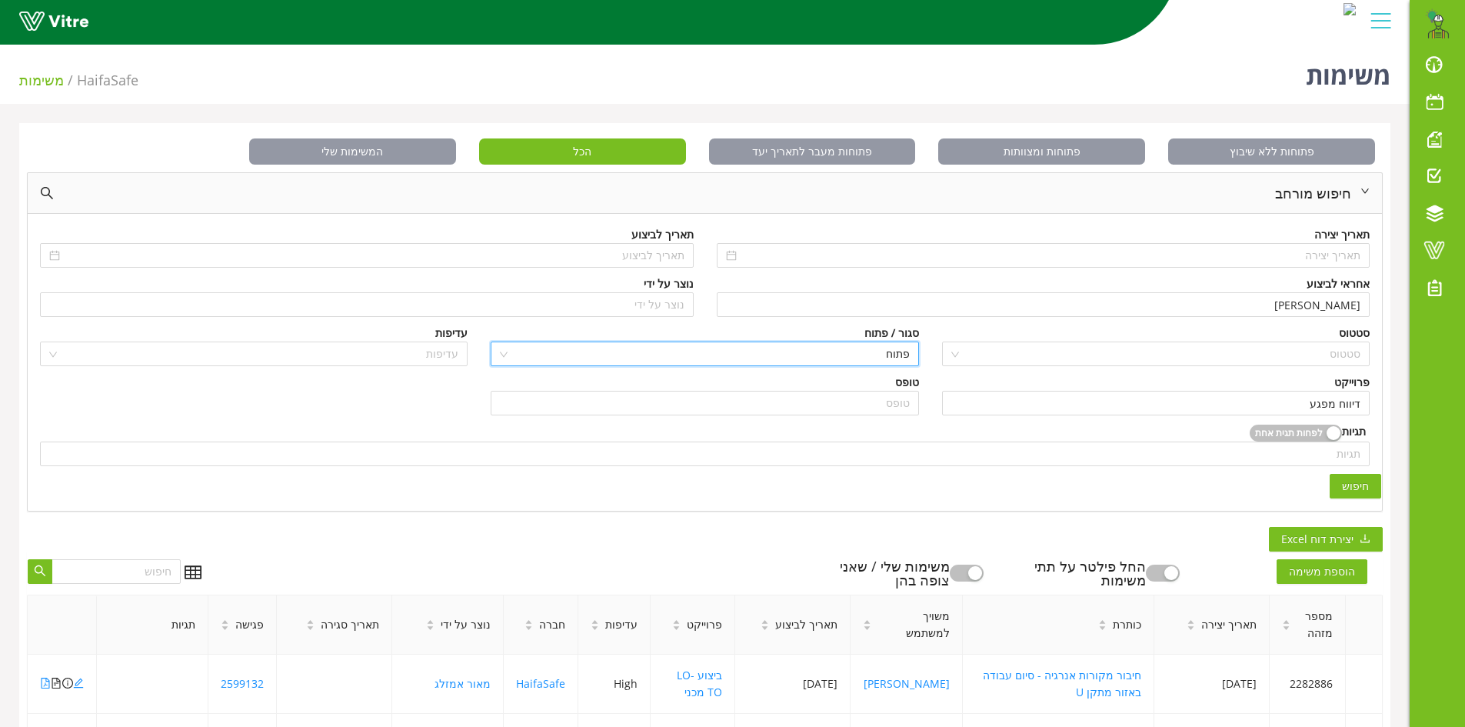
click at [1365, 488] on span "חיפוש" at bounding box center [1355, 486] width 27 height 17
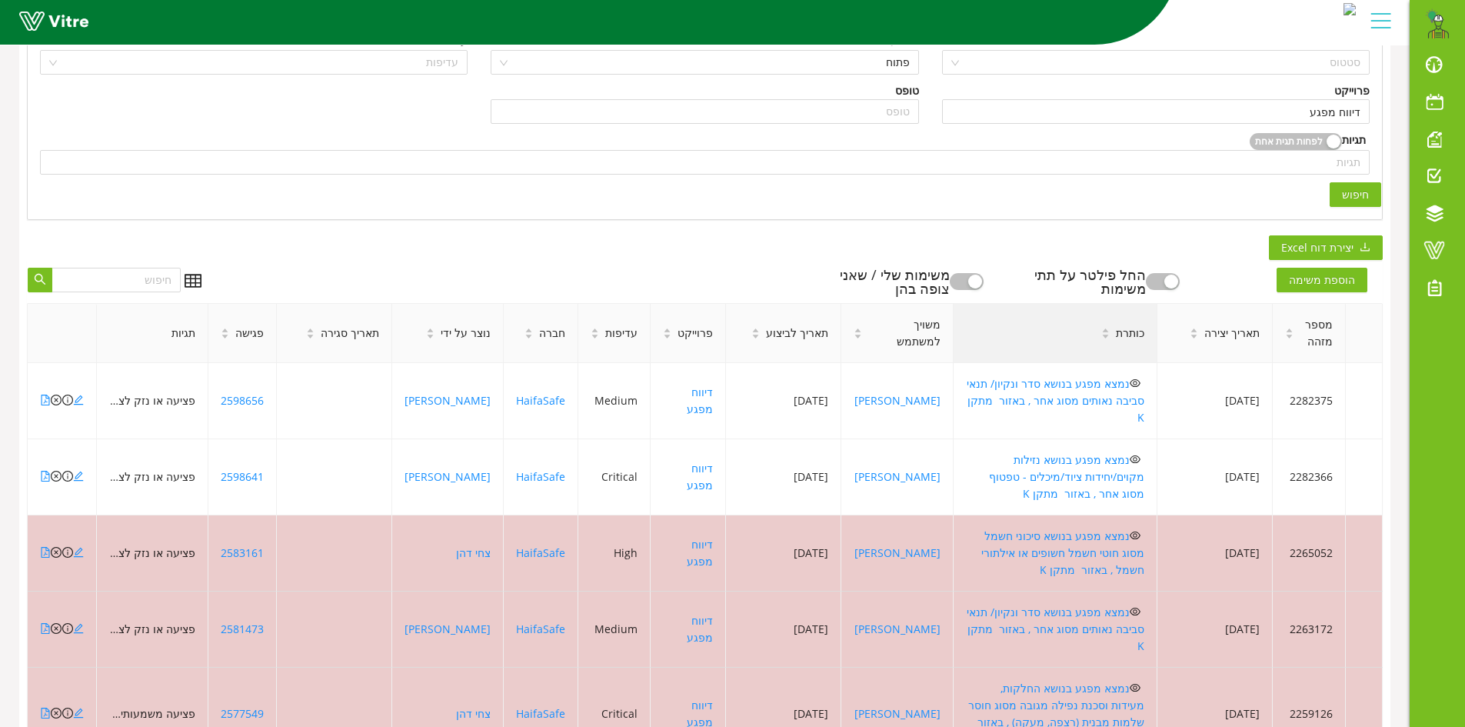
scroll to position [308, 0]
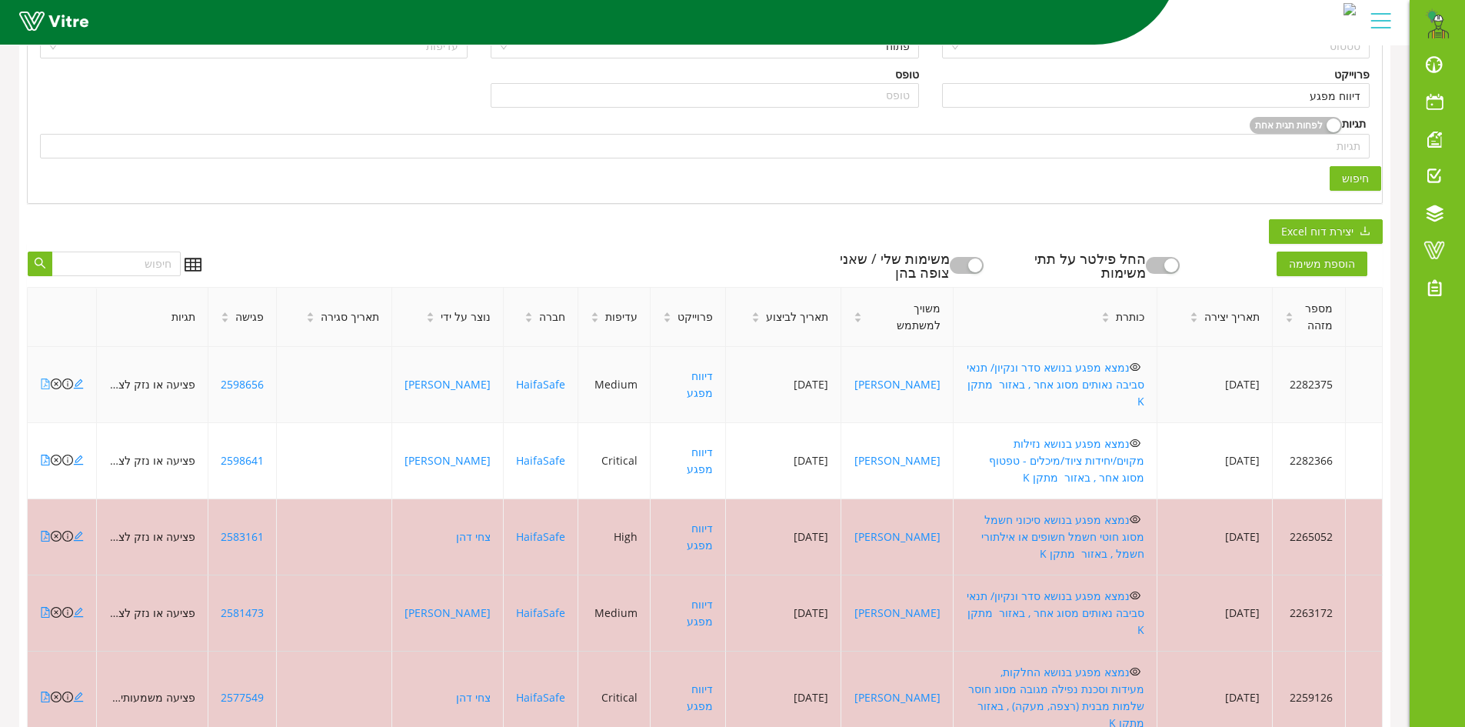
click at [45, 378] on icon "file-pdf" at bounding box center [45, 383] width 11 height 11
click at [54, 378] on icon "close-circle" at bounding box center [56, 383] width 11 height 11
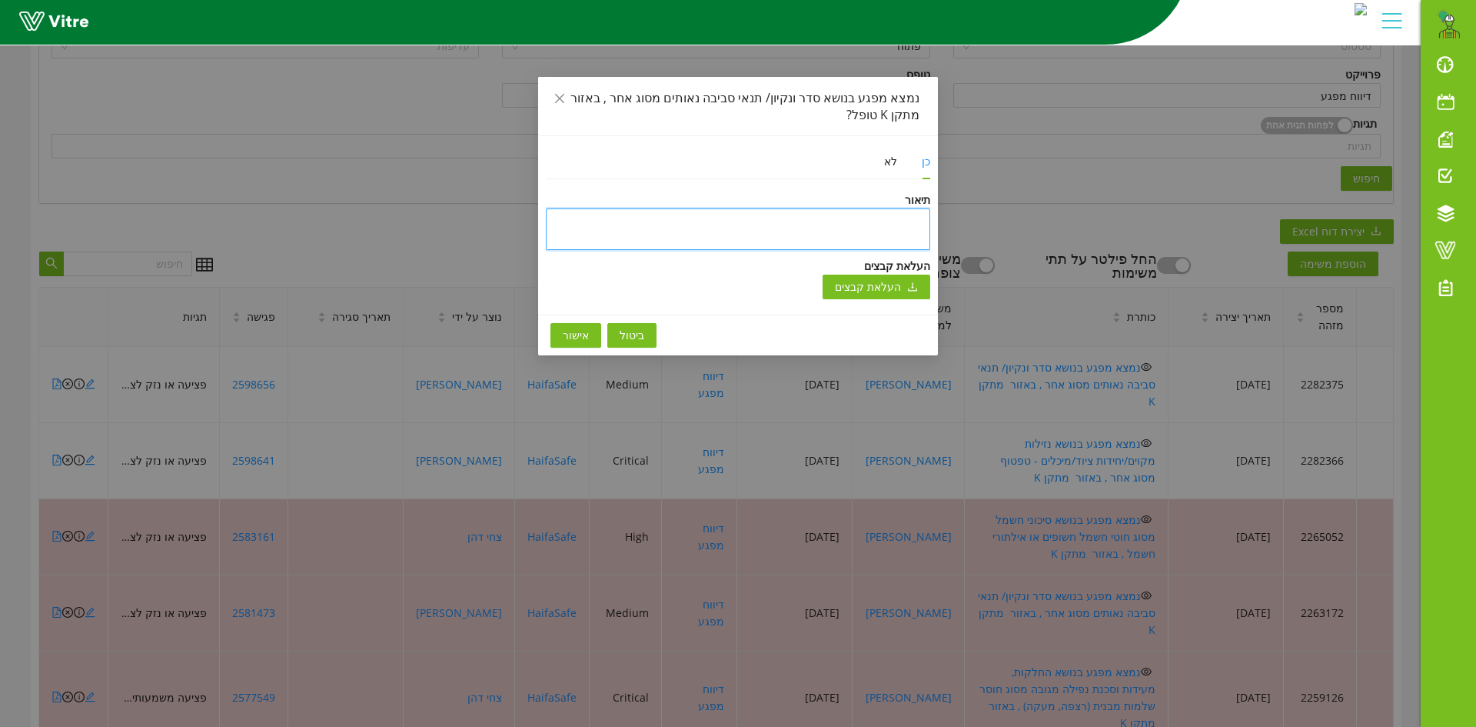
click at [884, 213] on textarea at bounding box center [738, 229] width 384 height 42
type textarea "ט"
type textarea "טו"
type textarea "טופ"
type textarea "טופל"
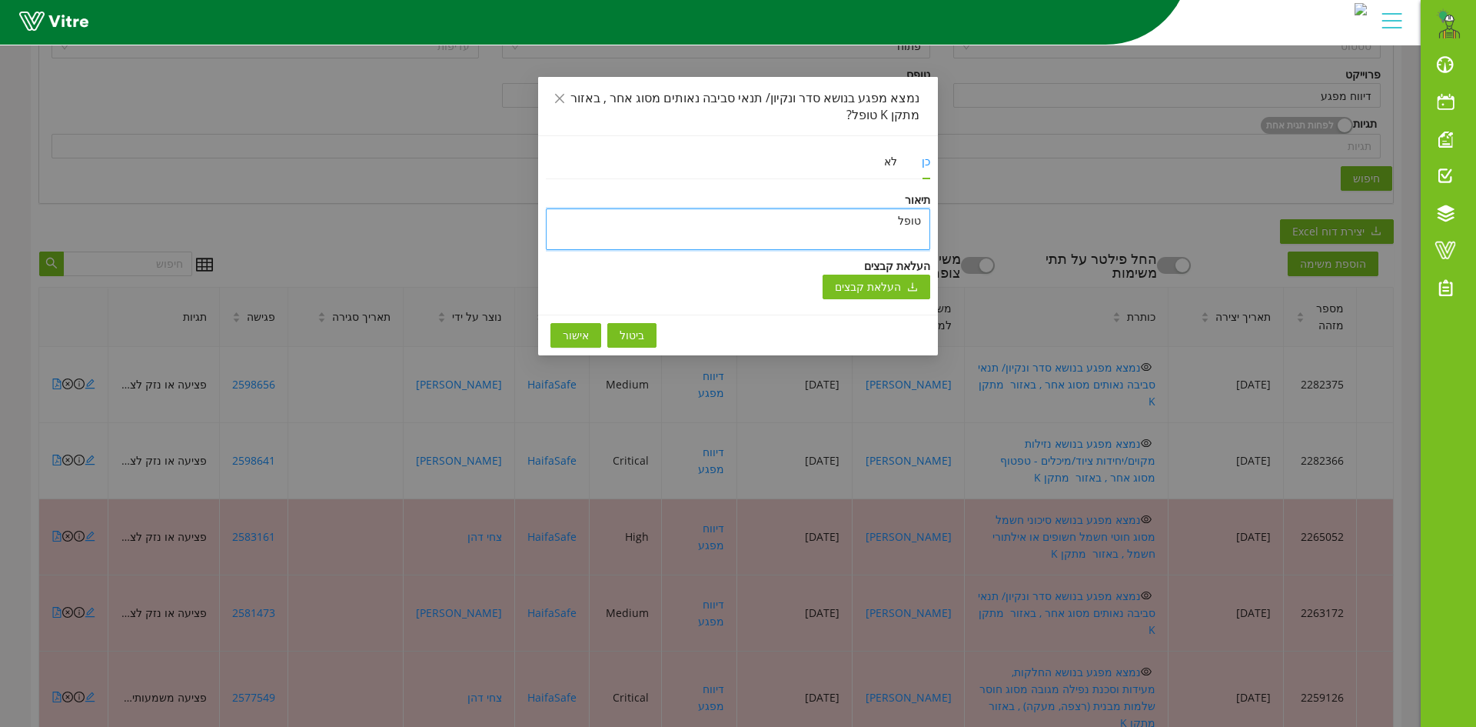
type textarea "טופל"
type textarea "טופל ו"
type textarea "טופל ונ"
type textarea "טופל וני"
type textarea "טופל וניס"
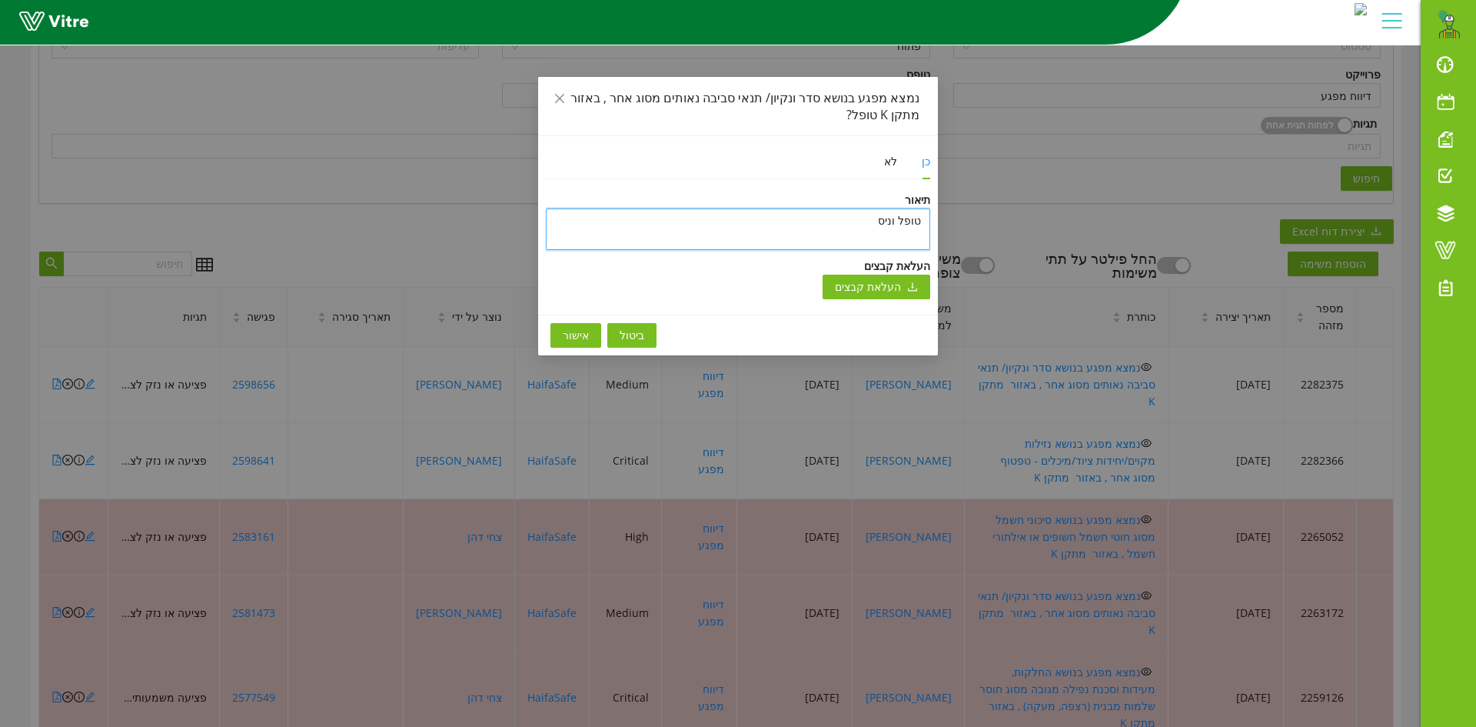
type textarea "טופל וניסג"
type textarea "טופל וניסגר"
type textarea "טופל וניסגר ב"
type textarea "טופל וניסגר בת"
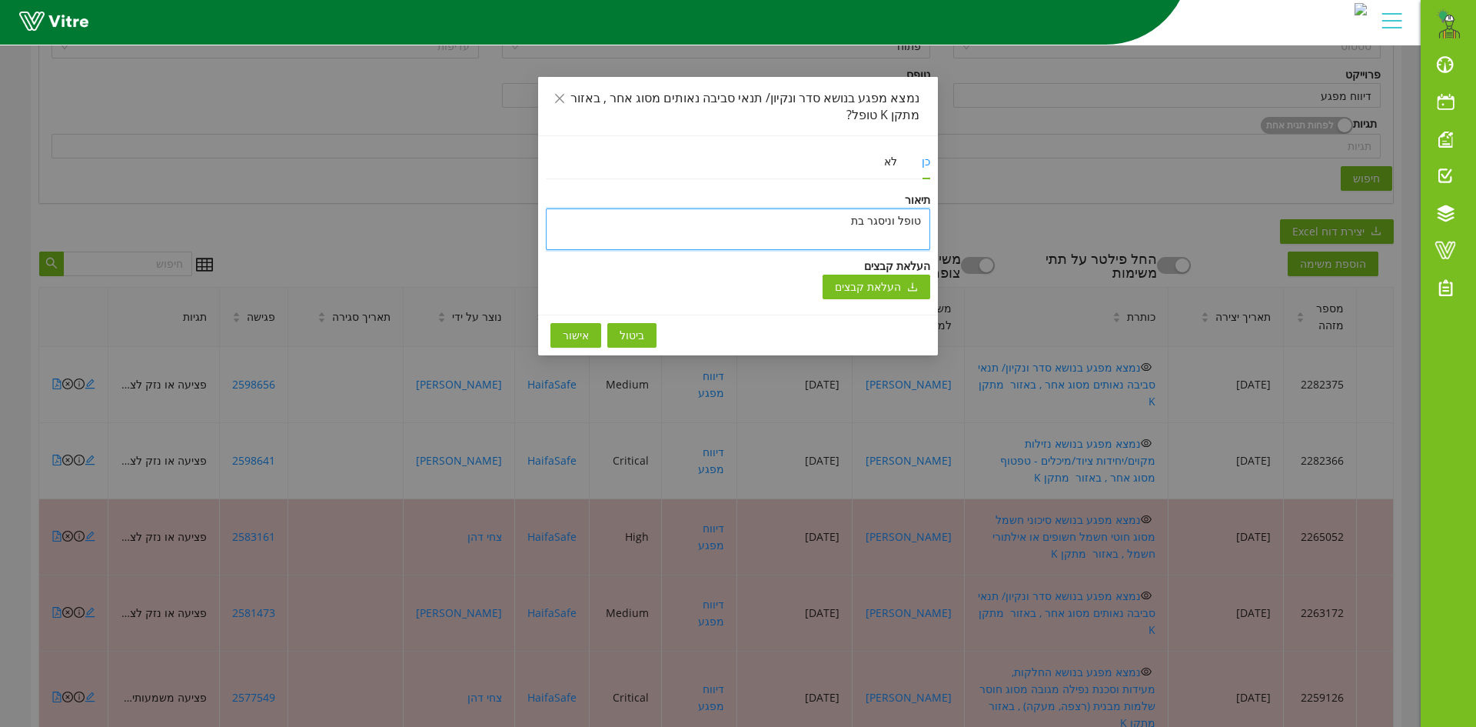
type textarea "[PERSON_NAME] וניסגר בתו"
type textarea "טופל וניסגר בתוכ"
type textarea "[PERSON_NAME] וניסגר בתוכנ"
type textarea "טופל וניסגר בתוכנה"
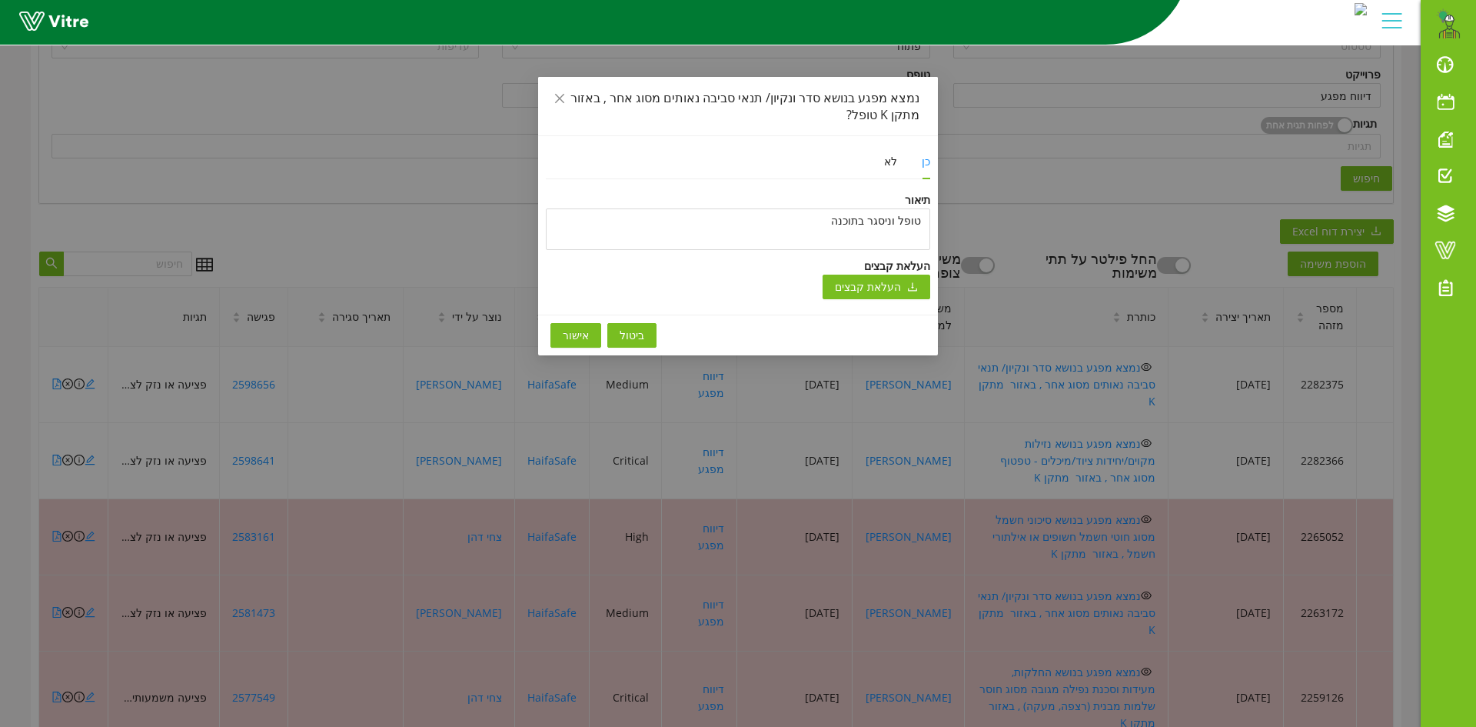
click at [573, 336] on span "אישור" at bounding box center [576, 335] width 26 height 17
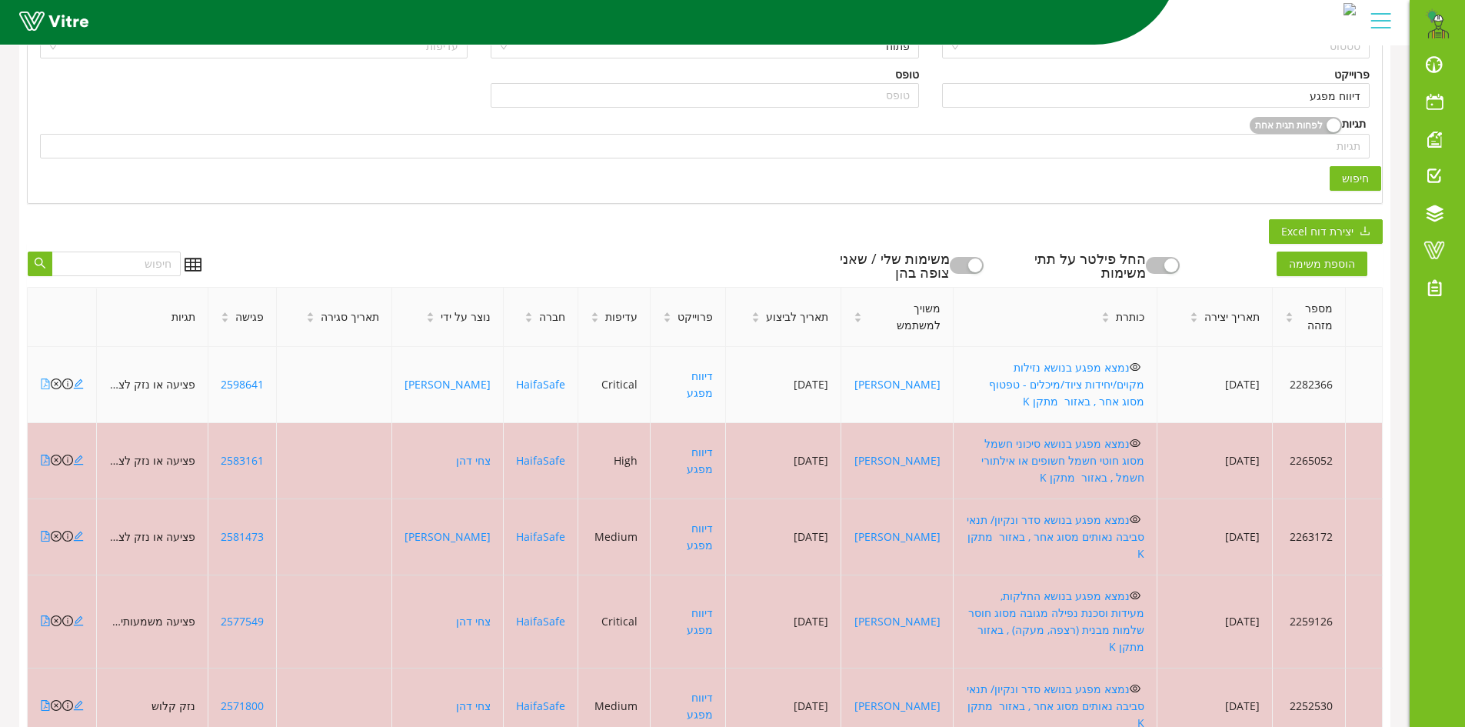
click at [45, 378] on icon "file-pdf" at bounding box center [45, 383] width 11 height 11
click at [55, 378] on icon "close-circle" at bounding box center [56, 383] width 11 height 11
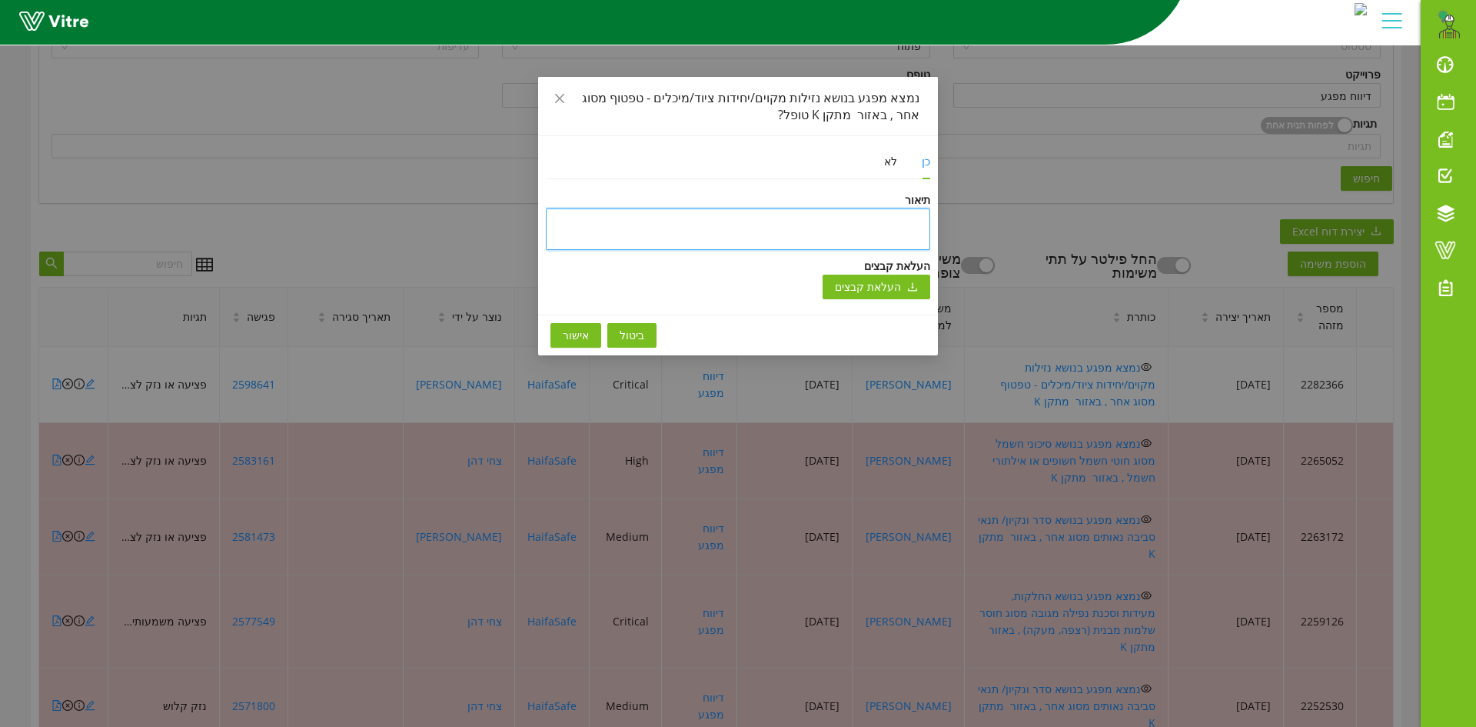
click at [900, 226] on textarea at bounding box center [738, 229] width 384 height 42
type textarea "ט"
type textarea "טו"
type textarea "טופ"
type textarea "טופל"
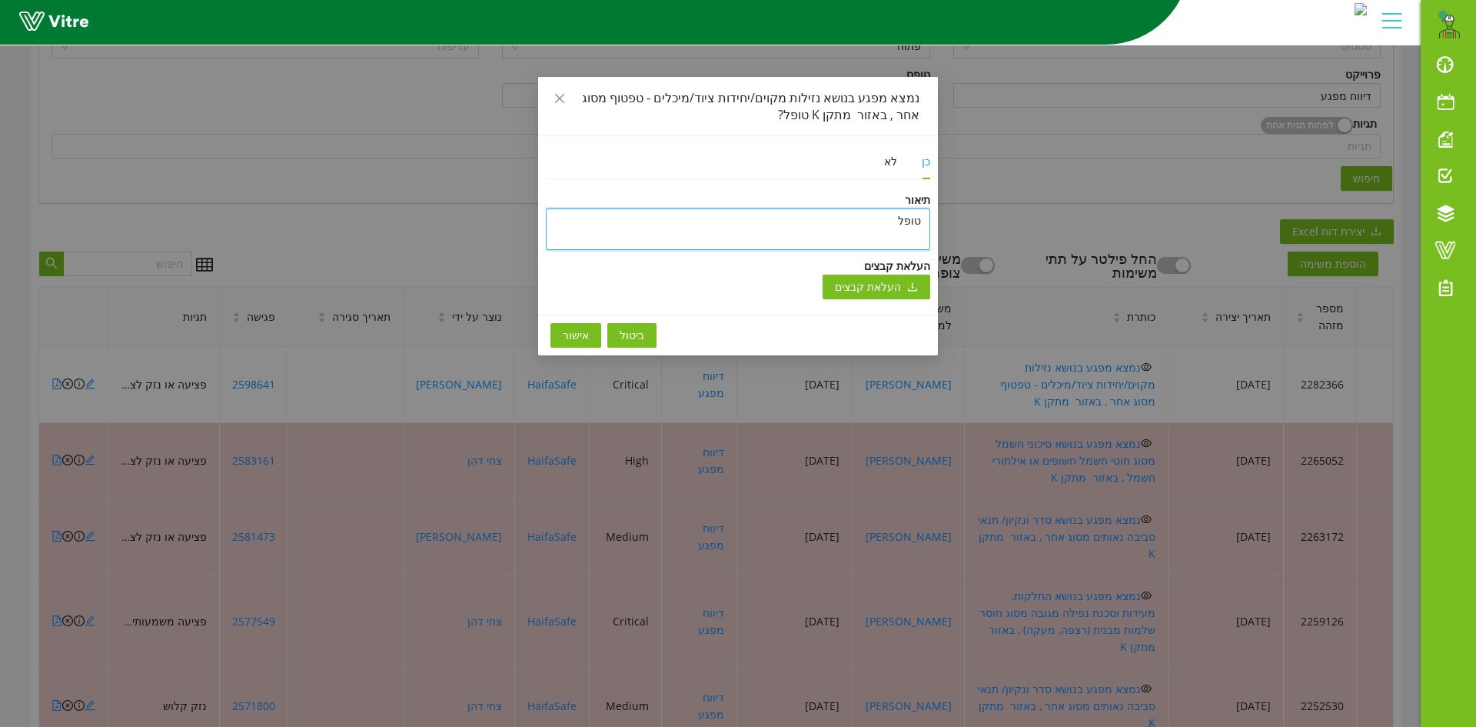
type textarea "טופל"
type textarea "טופל ו"
type textarea "טופל ונ"
type textarea "טופל וני"
type textarea "טופל וניס"
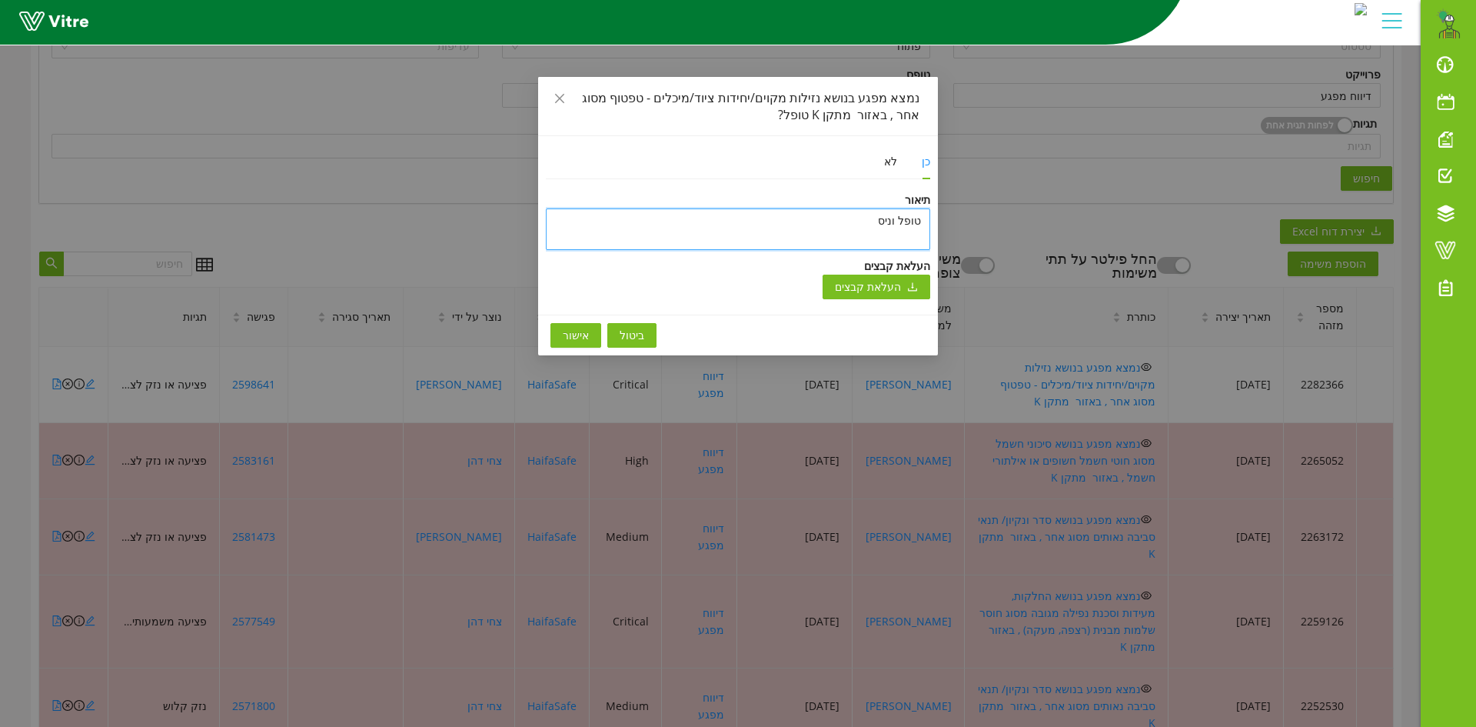
type textarea "טופל וניסג"
type textarea "טופל וניסגר"
type textarea "טופל וניסגר ב"
type textarea "טופל וניסגר בת"
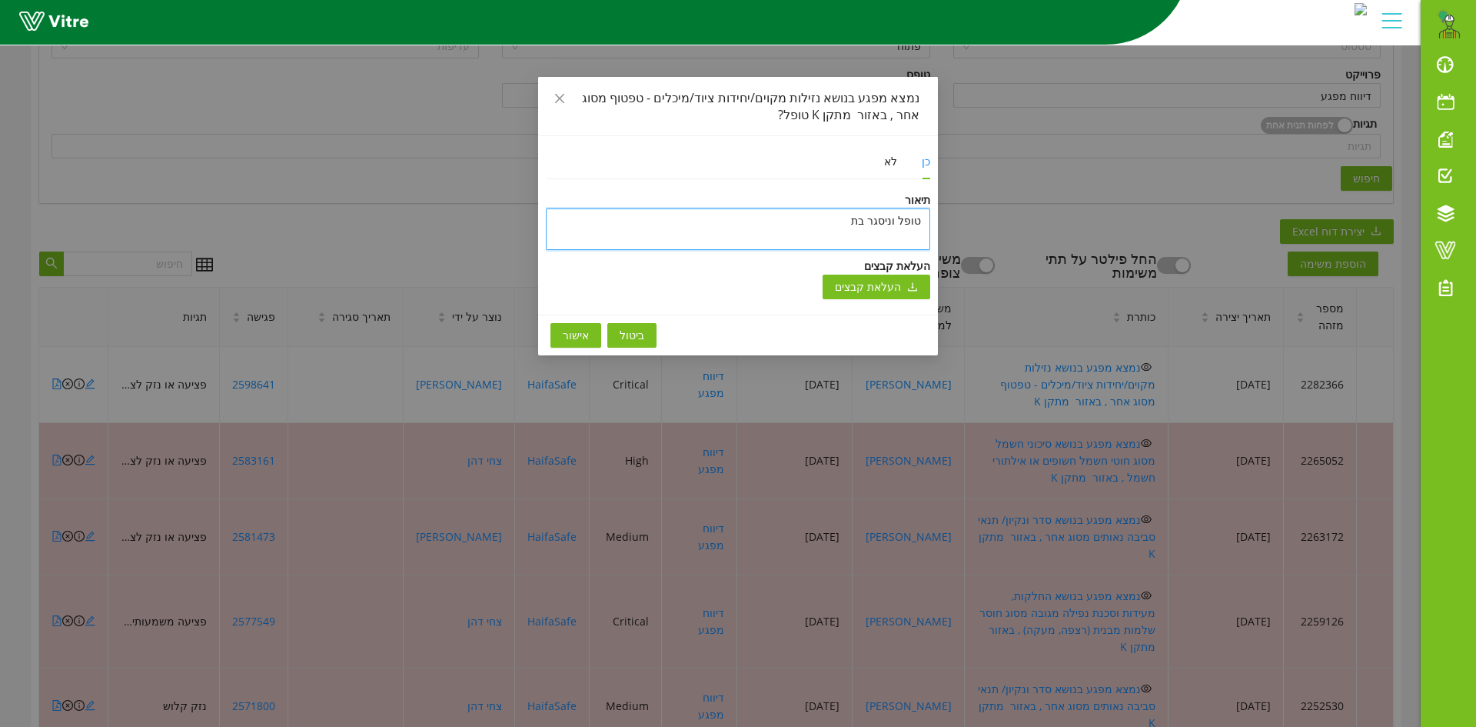
type textarea "[PERSON_NAME] וניסגר בתו"
type textarea "טופל וניסגר בתוכ"
type textarea "[PERSON_NAME] וניסגר בתוכנ"
type textarea "טופל וניסגר בתוכנה"
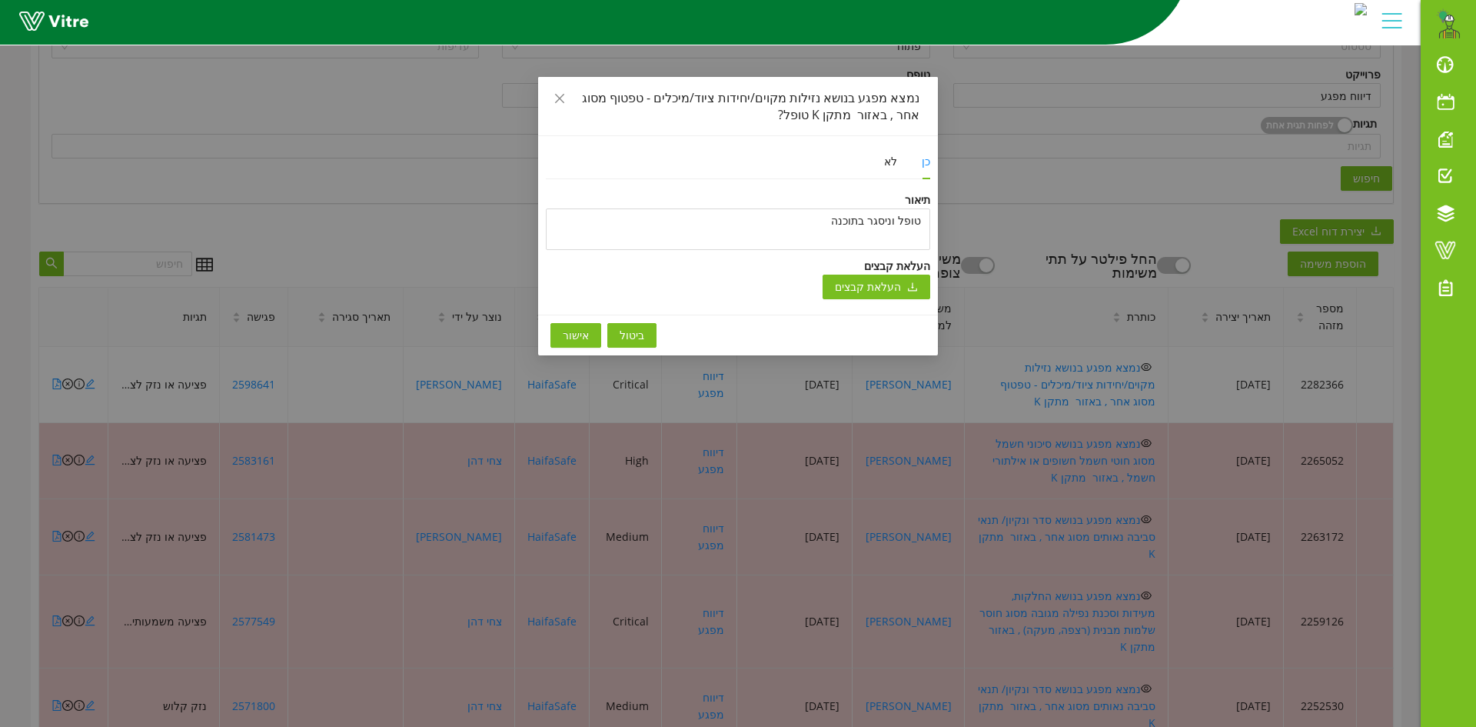
click at [574, 341] on span "אישור" at bounding box center [576, 335] width 26 height 17
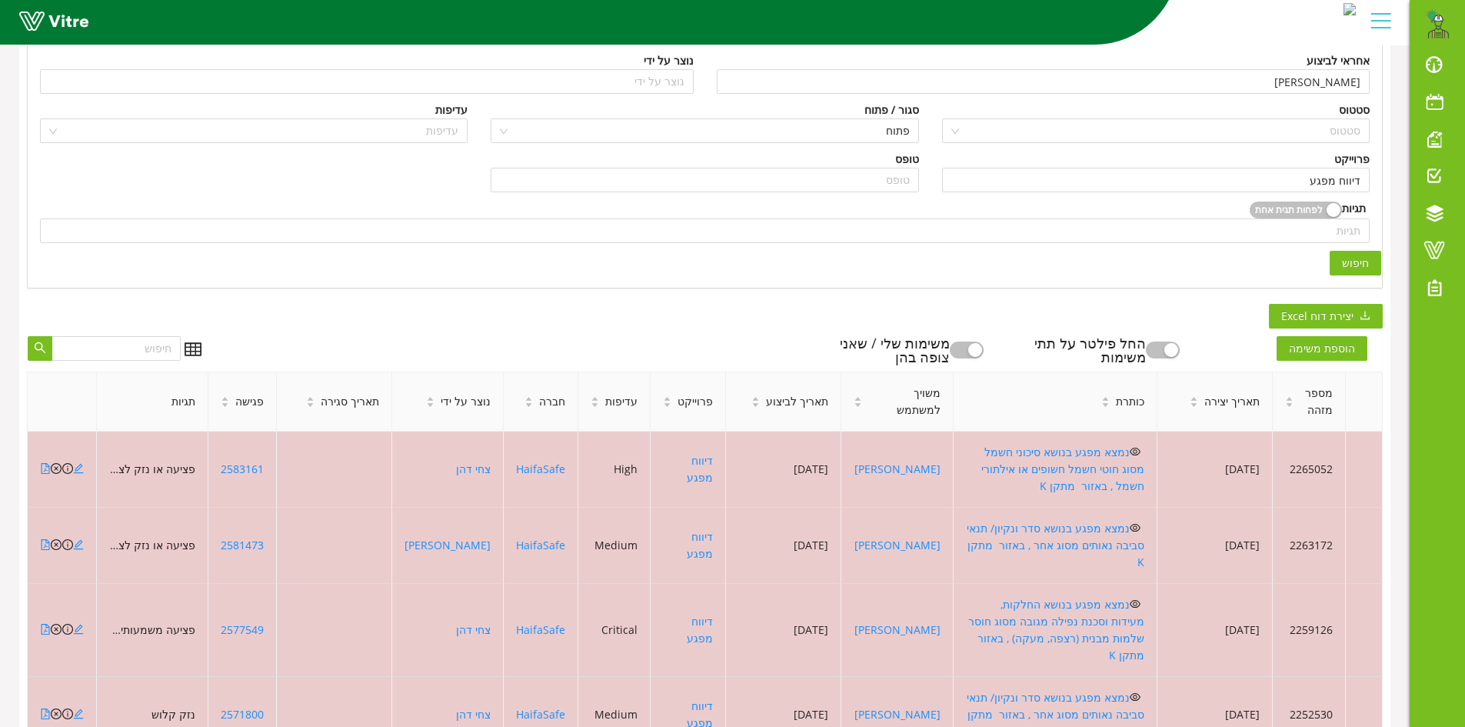
scroll to position [0, 0]
